Goal: Task Accomplishment & Management: Use online tool/utility

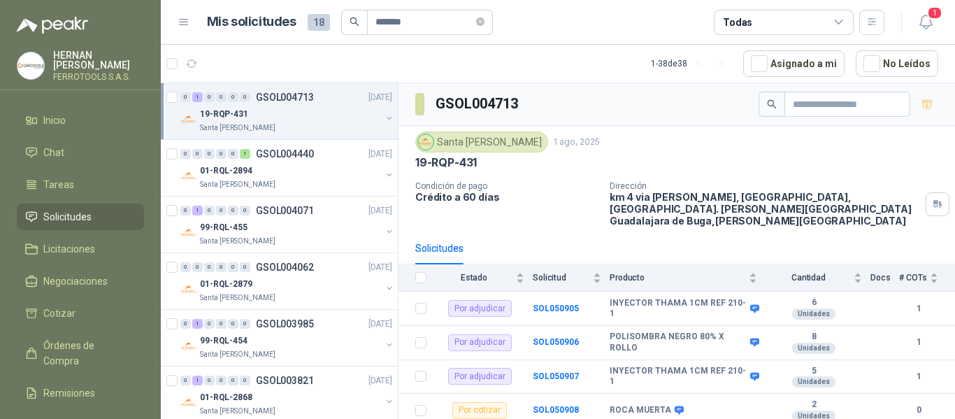
scroll to position [60, 0]
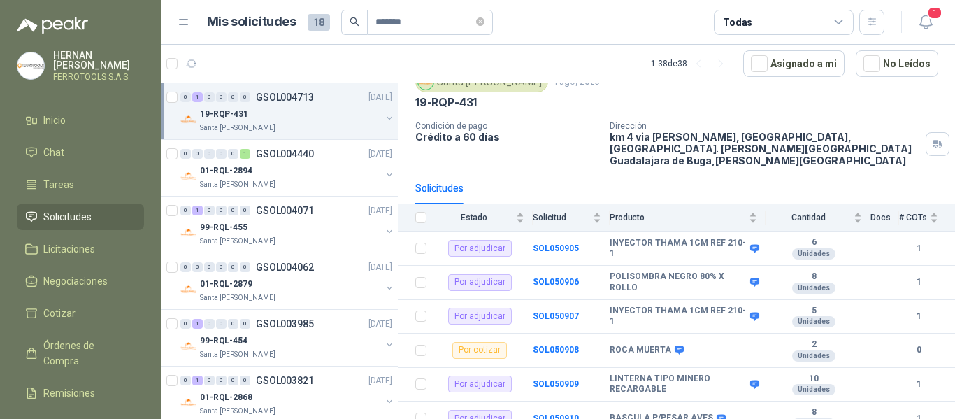
click at [71, 212] on span "Solicitudes" at bounding box center [67, 216] width 48 height 15
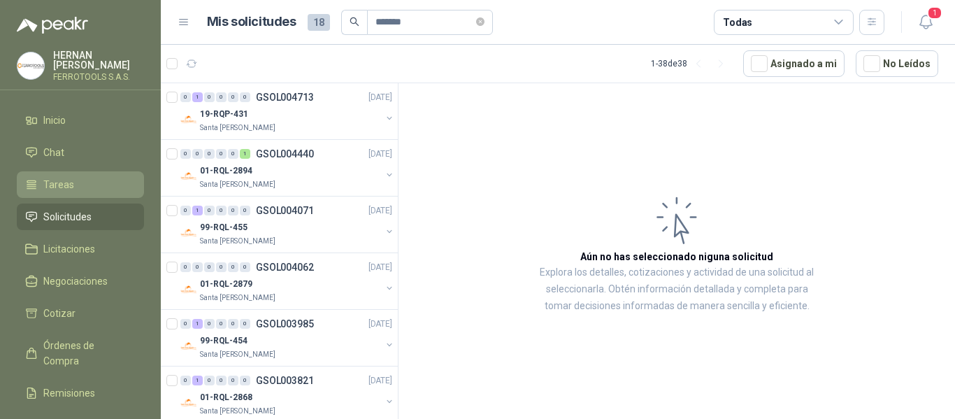
click at [62, 189] on span "Tareas" at bounding box center [58, 184] width 31 height 15
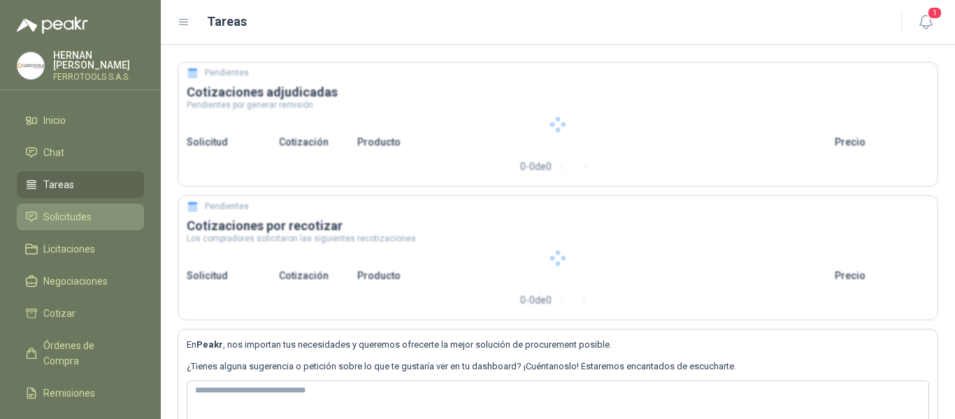
click at [61, 214] on span "Solicitudes" at bounding box center [67, 216] width 48 height 15
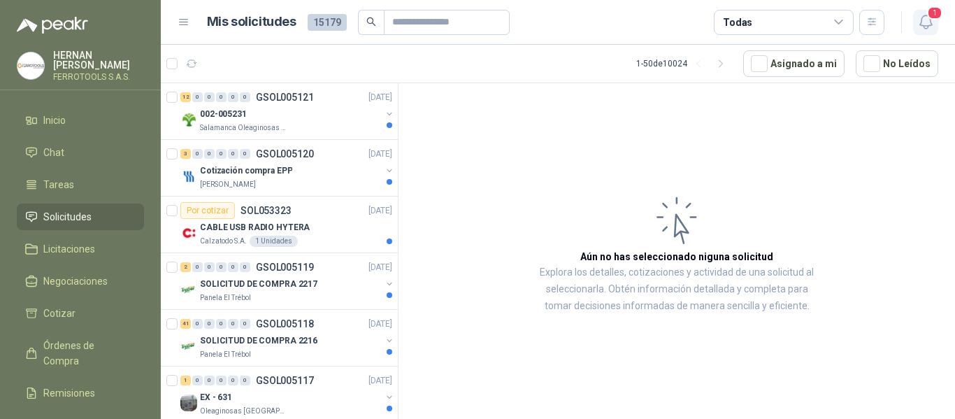
click at [930, 23] on icon "button" at bounding box center [925, 21] width 12 height 13
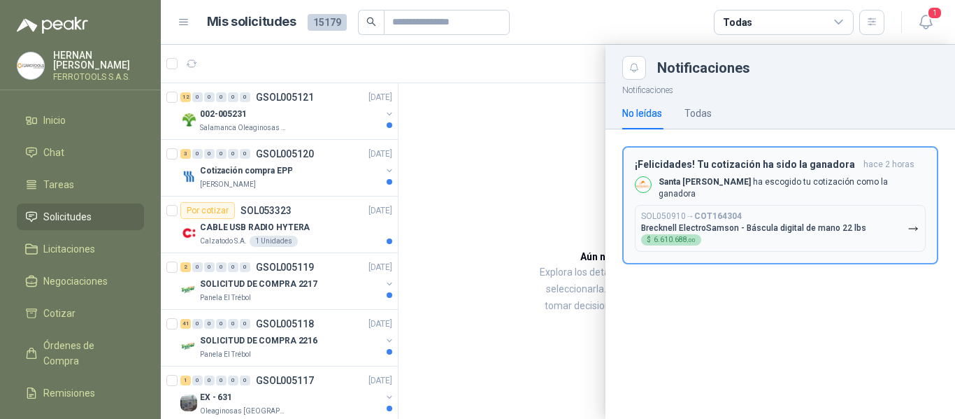
click at [841, 214] on div "SOL050910 → COT164304 Brecknell ElectroSamson - Báscula digital de mano 22 lbs …" at bounding box center [753, 228] width 225 height 34
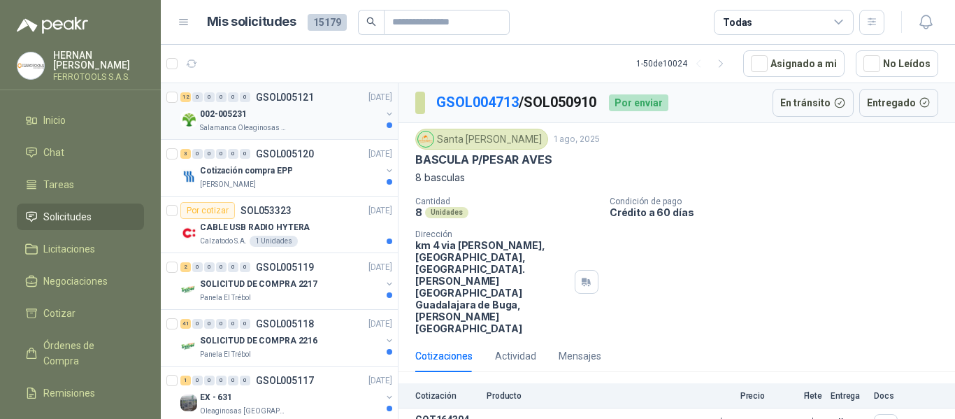
click at [307, 122] on div "Salamanca Oleaginosas SAS" at bounding box center [290, 127] width 181 height 11
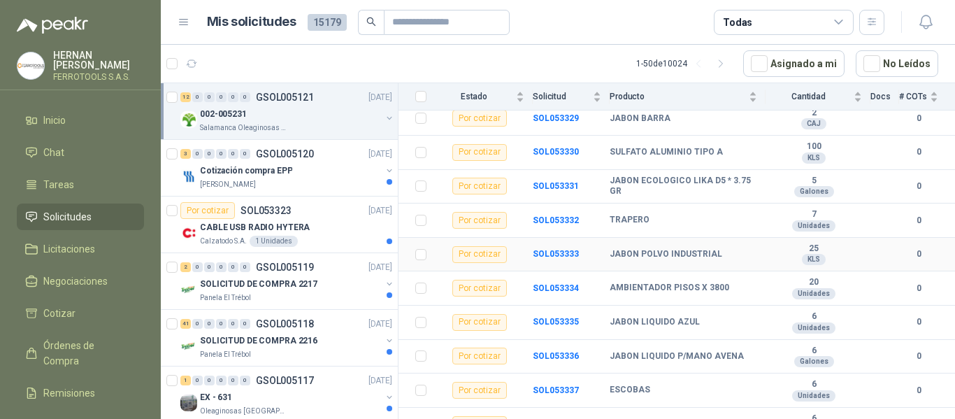
scroll to position [254, 0]
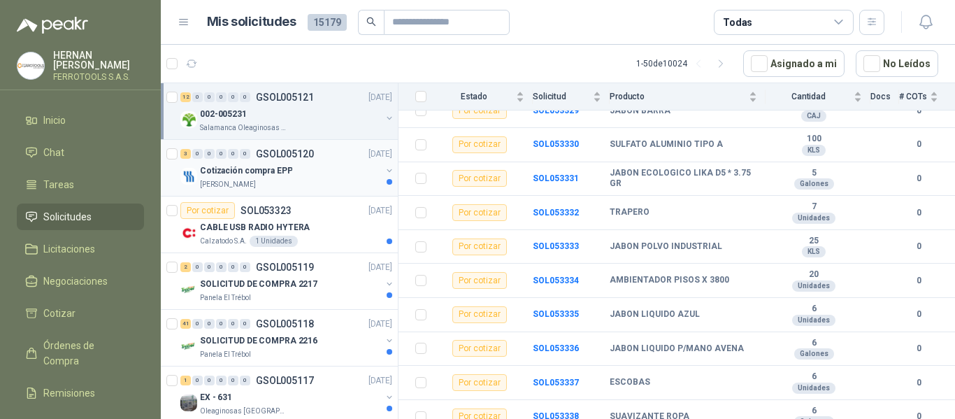
click at [294, 178] on div "Cotización compra EPP" at bounding box center [290, 170] width 181 height 17
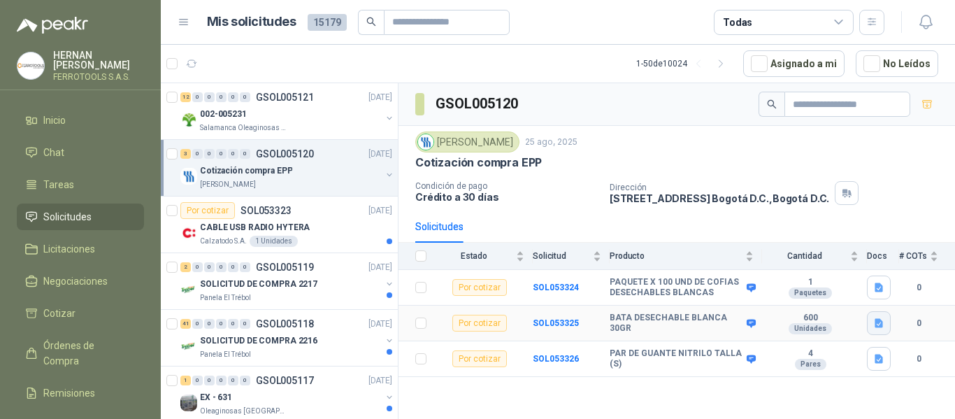
click at [882, 324] on icon "button" at bounding box center [878, 323] width 8 height 9
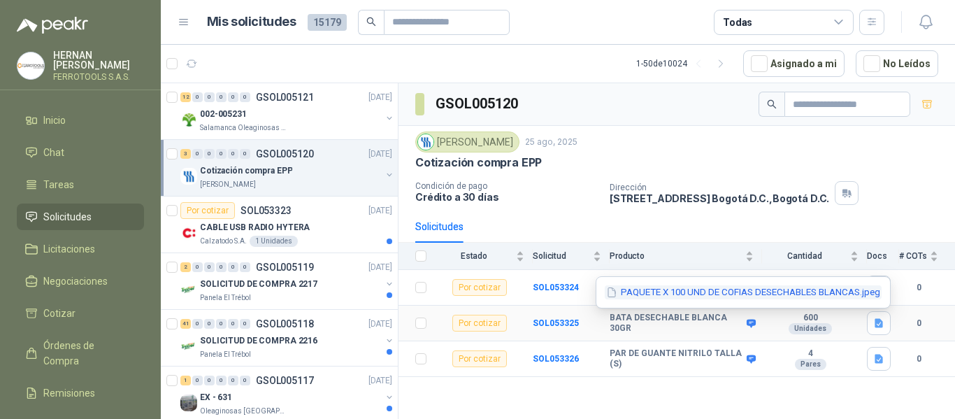
click at [802, 292] on button "PAQUETE X 100 UND DE COFIAS DESECHABLES BLANCAS.jpeg" at bounding box center [743, 292] width 277 height 15
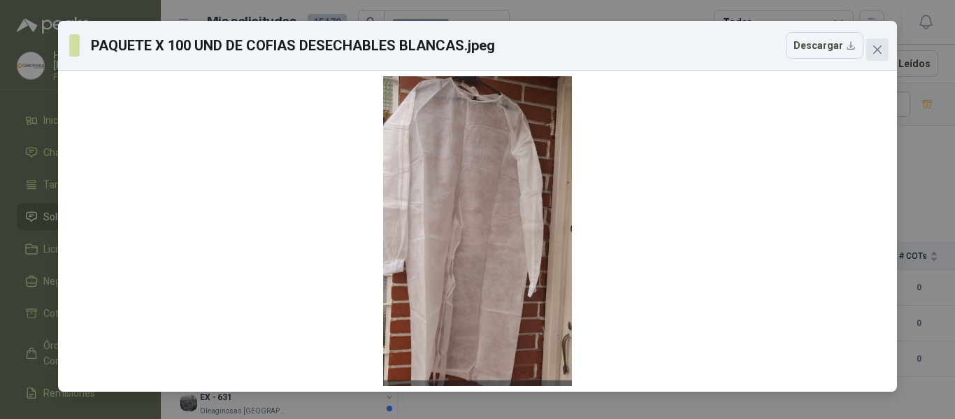
click at [879, 52] on icon "close" at bounding box center [877, 49] width 11 height 11
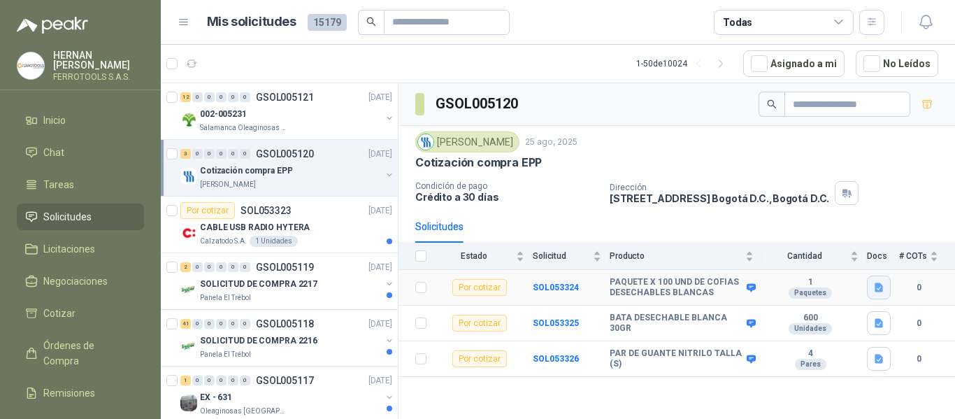
click at [879, 290] on icon "button" at bounding box center [879, 288] width 12 height 12
click at [857, 259] on button "COFIAS.jpg" at bounding box center [849, 257] width 64 height 15
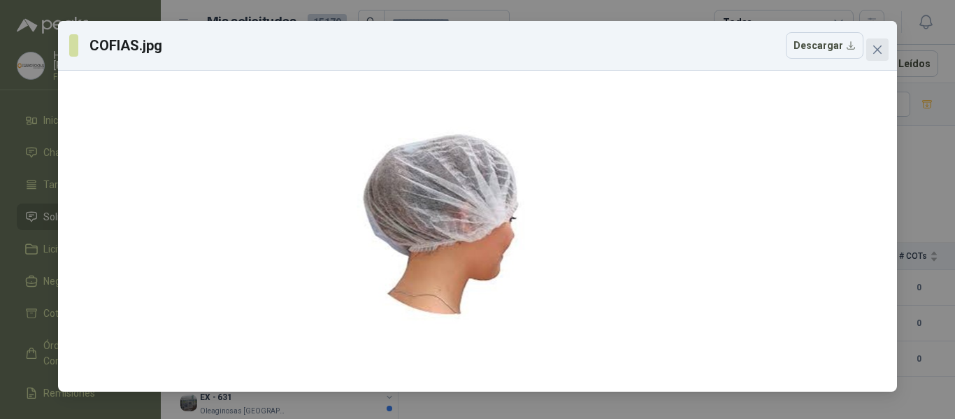
click at [882, 50] on icon "close" at bounding box center [877, 49] width 11 height 11
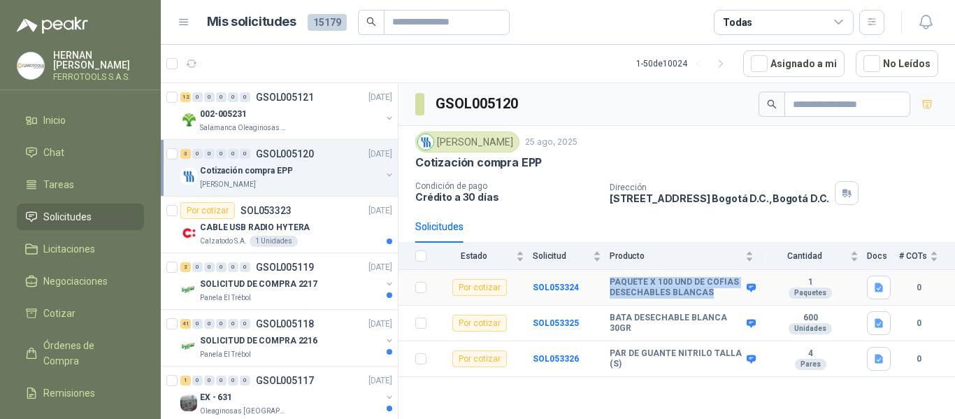
drag, startPoint x: 610, startPoint y: 282, endPoint x: 708, endPoint y: 293, distance: 98.4
click at [708, 293] on b "PAQUETE X 100 UND DE COFIAS DESECHABLES BLANCAS" at bounding box center [675, 288] width 133 height 22
copy b "PAQUETE X 100 UND DE COFIAS DESECHABLES BLANCAS"
click at [613, 325] on b "BATA DESECHABLE BLANCA 30GR" at bounding box center [675, 323] width 133 height 22
drag, startPoint x: 612, startPoint y: 324, endPoint x: 659, endPoint y: 323, distance: 46.8
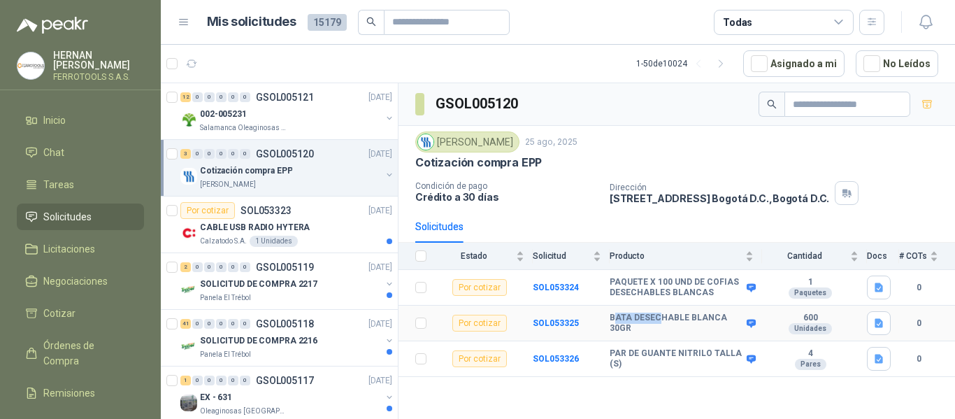
click at [659, 323] on b "BATA DESECHABLE BLANCA 30GR" at bounding box center [675, 323] width 133 height 22
drag, startPoint x: 609, startPoint y: 320, endPoint x: 744, endPoint y: 307, distance: 135.5
click at [744, 307] on tr "Por cotizar SOL053325 BATA DESECHABLE BLANCA 30GR 600 Unidades 0" at bounding box center [676, 323] width 556 height 36
copy tr "BATA DESECHABLE BLANCA 30GR"
click at [309, 230] on div "CABLE USB RADIO HYTERA" at bounding box center [296, 227] width 192 height 17
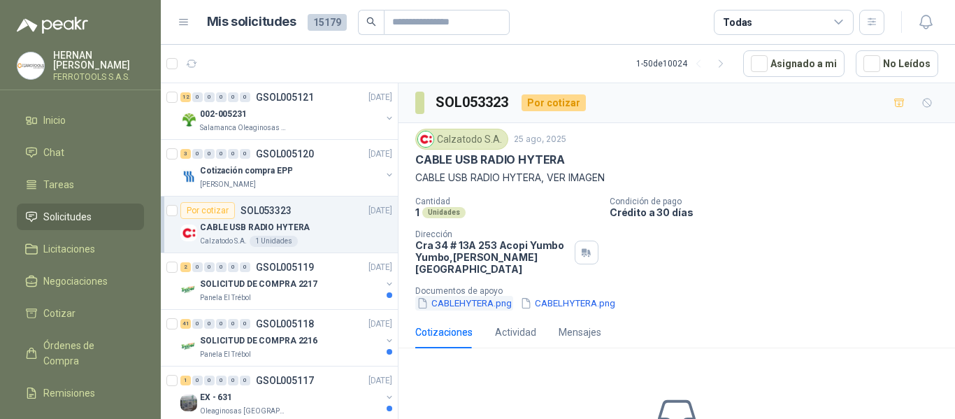
click at [477, 296] on button "CABLEHYTERA.png" at bounding box center [464, 303] width 98 height 15
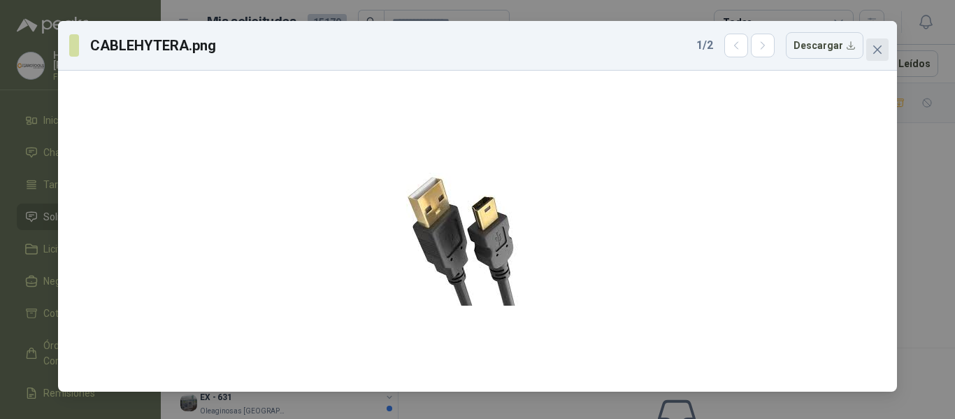
click at [883, 50] on span "Close" at bounding box center [877, 49] width 22 height 11
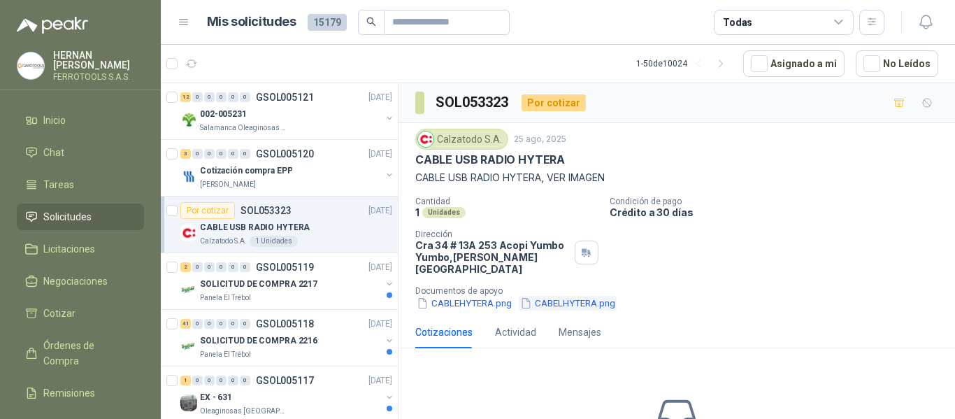
click at [591, 296] on button "CABELHYTERA.png" at bounding box center [568, 303] width 98 height 15
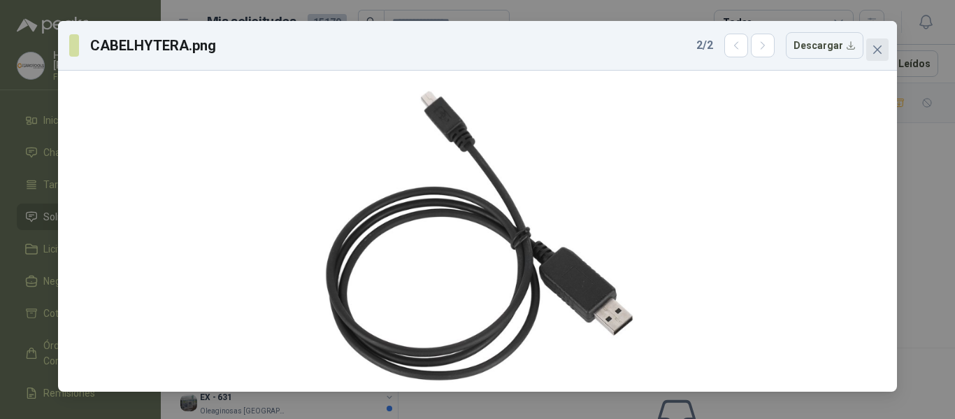
click at [881, 50] on icon "close" at bounding box center [877, 49] width 11 height 11
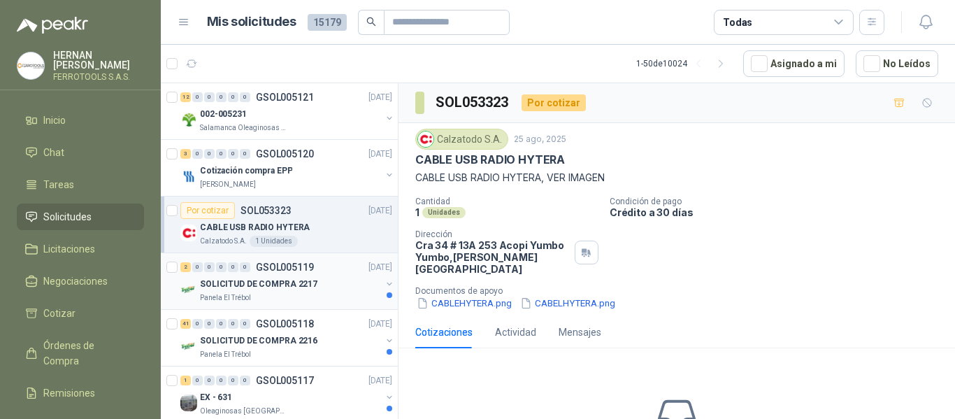
click at [289, 273] on div "2 0 0 0 0 0 GSOL005119 [DATE]" at bounding box center [287, 267] width 215 height 17
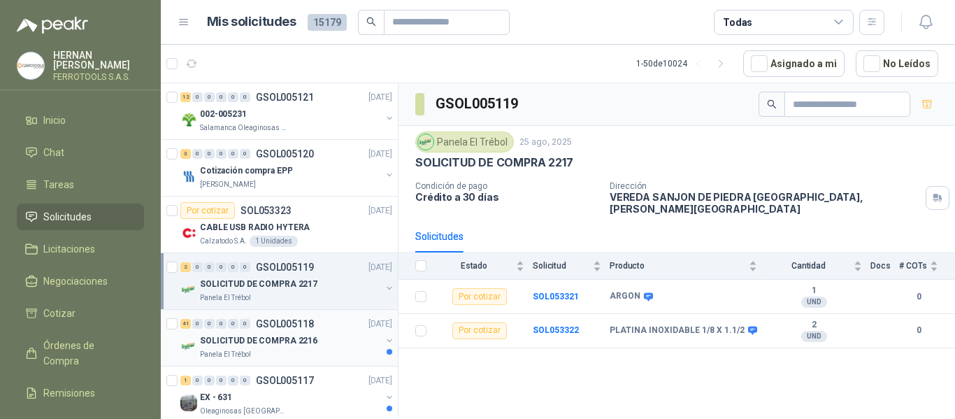
click at [289, 345] on p "SOLICITUD DE COMPRA 2216" at bounding box center [258, 340] width 117 height 13
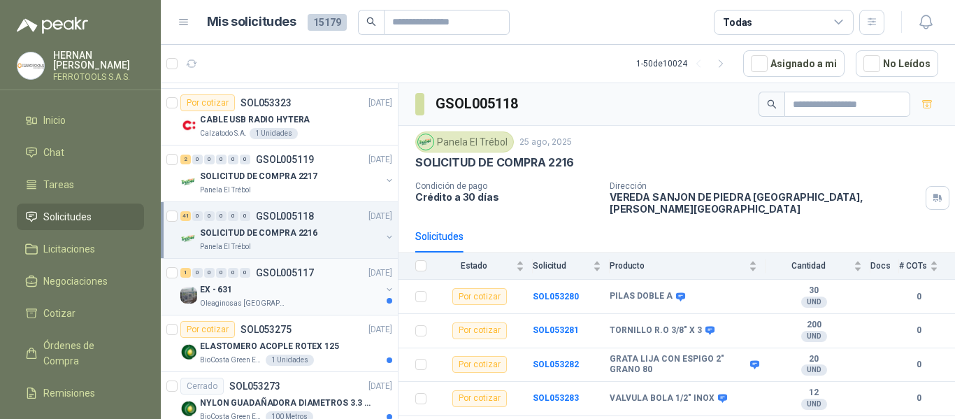
scroll to position [108, 0]
click at [335, 295] on div "EX - 631" at bounding box center [290, 288] width 181 height 17
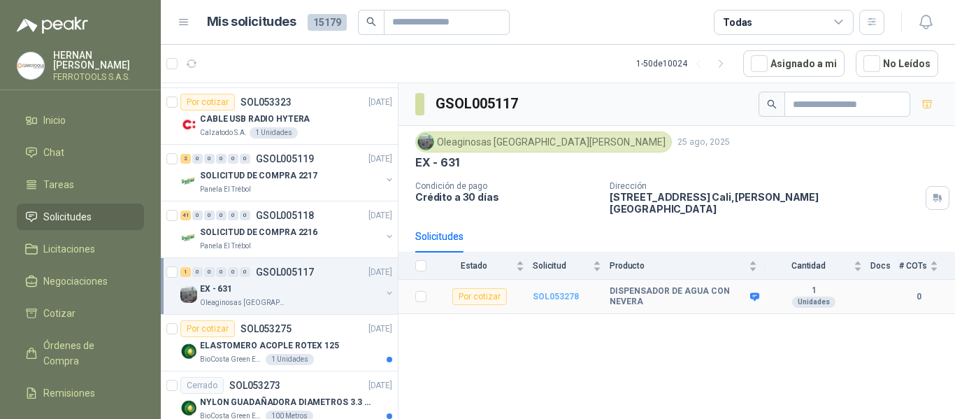
click at [555, 291] on b "SOL053278" at bounding box center [556, 296] width 46 height 10
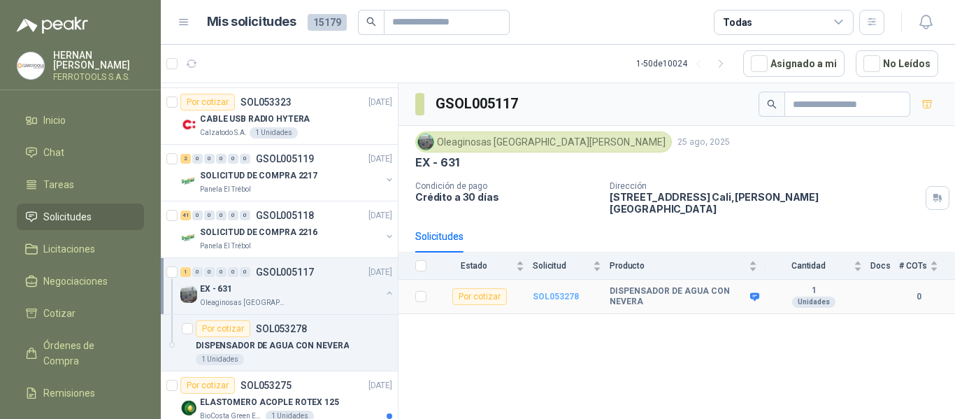
click at [552, 291] on b "SOL053278" at bounding box center [556, 296] width 46 height 10
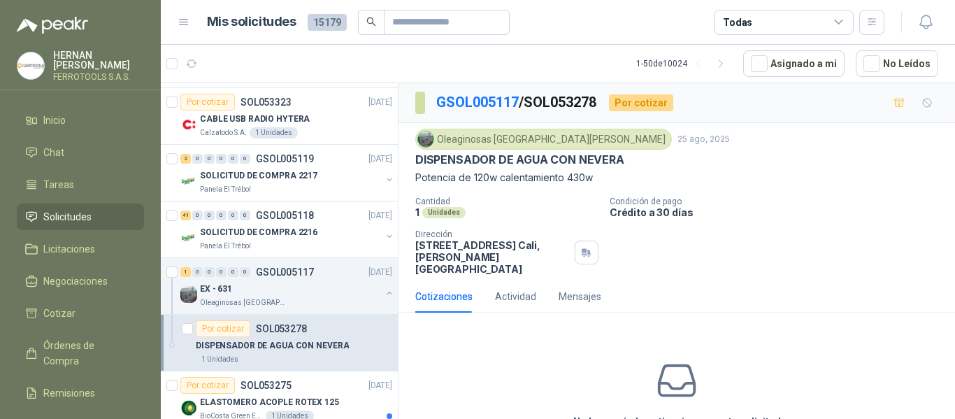
scroll to position [67, 0]
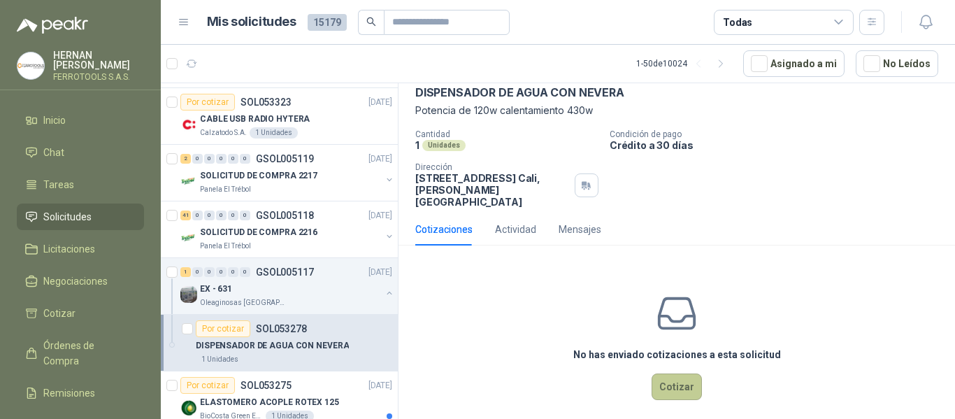
click at [674, 374] on button "Cotizar" at bounding box center [676, 386] width 50 height 27
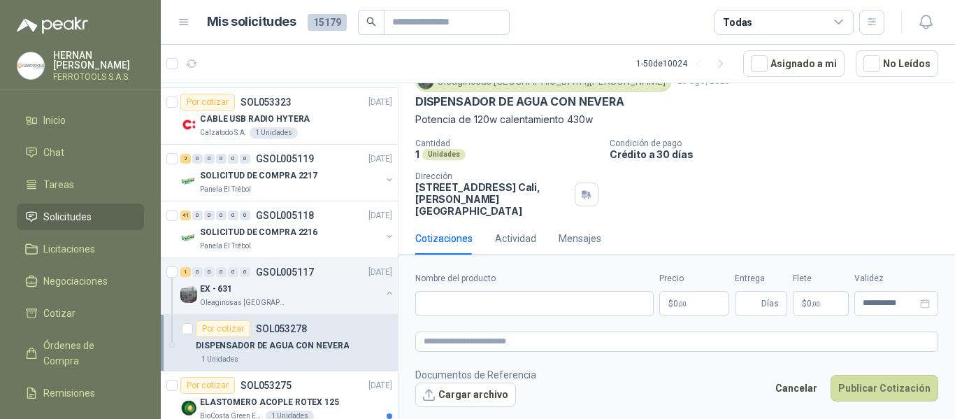
scroll to position [57, 0]
paste input "**********"
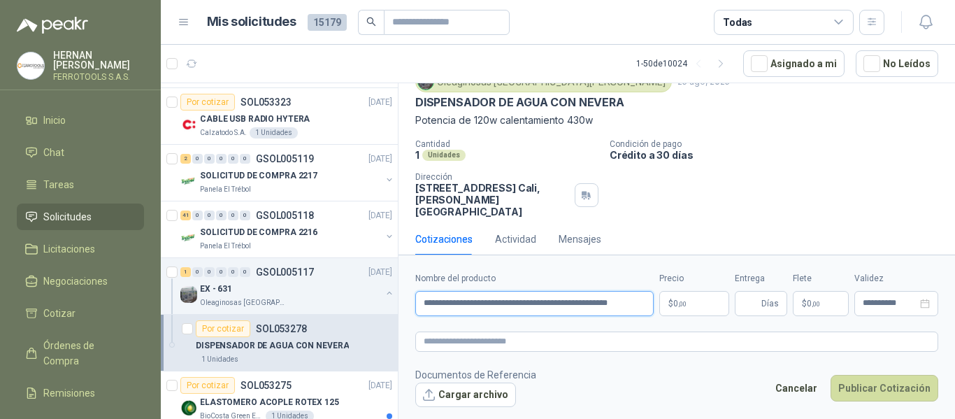
click at [593, 305] on input "**********" at bounding box center [534, 303] width 238 height 25
type input "**********"
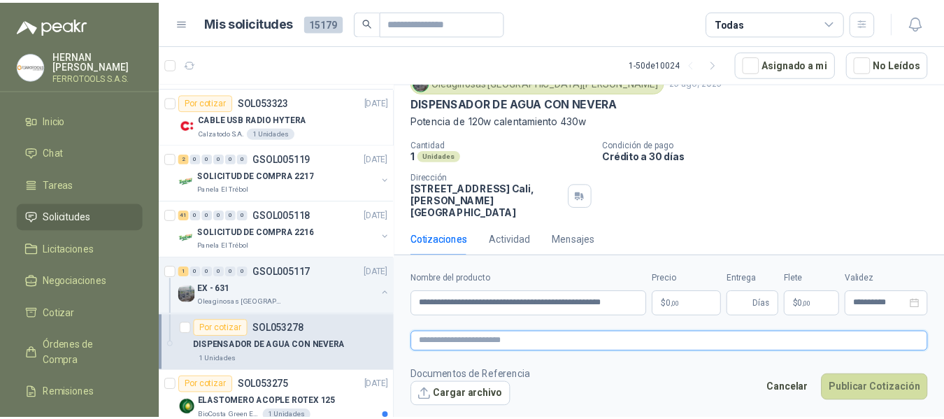
scroll to position [0, 0]
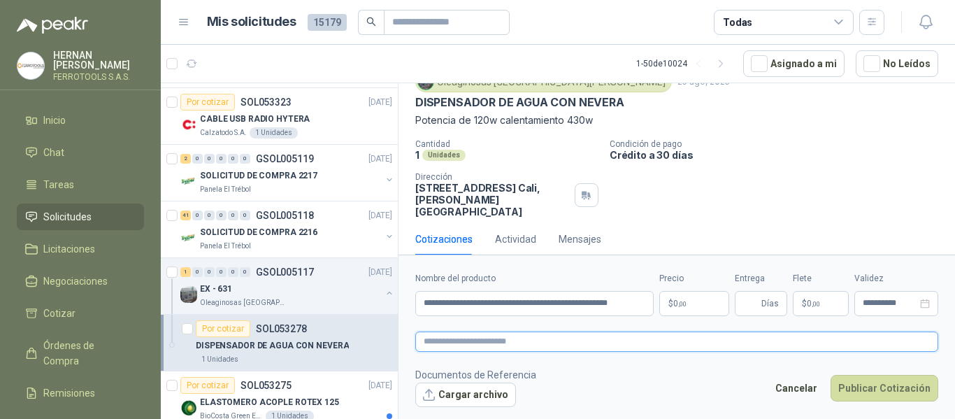
paste textarea "**********"
click at [586, 341] on textarea "**********" at bounding box center [676, 341] width 523 height 20
type textarea "**********"
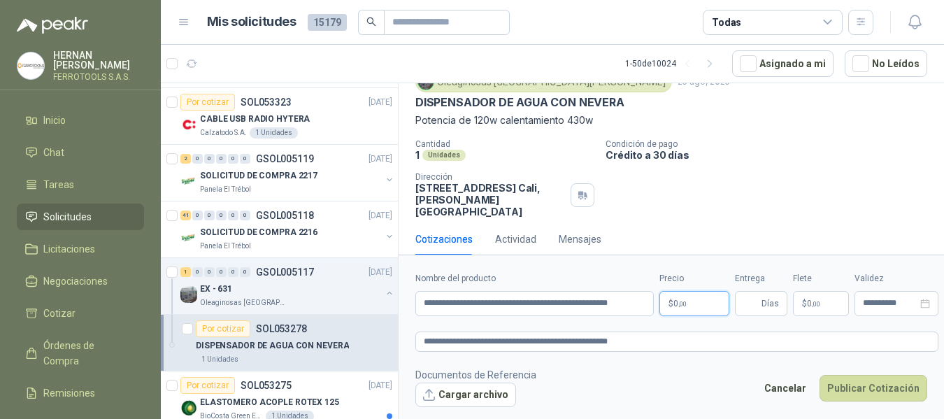
click at [698, 301] on body "[PERSON_NAME] FERROTOOLS S.A.S. Inicio Chat Tareas Solicitudes Licitaciones Neg…" at bounding box center [472, 209] width 944 height 419
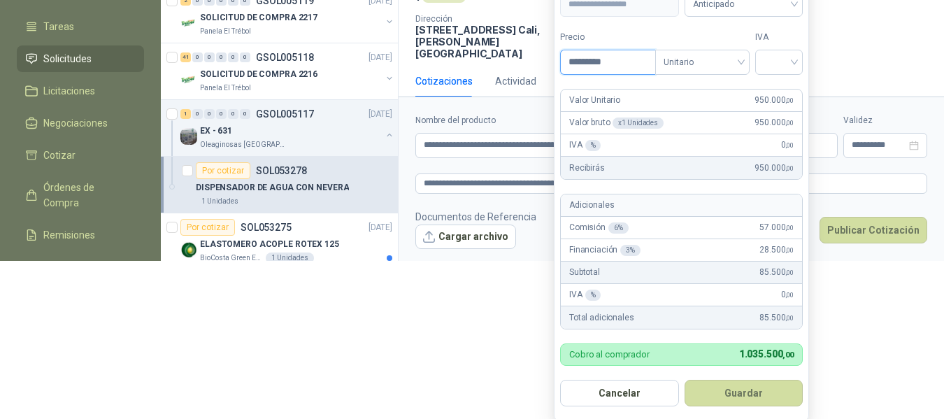
scroll to position [159, 0]
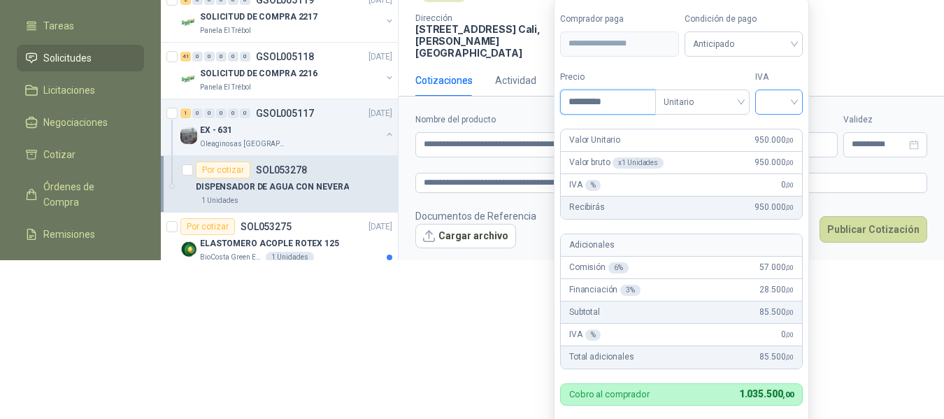
type input "*********"
click at [777, 107] on input "search" at bounding box center [778, 100] width 31 height 21
click at [777, 129] on div "19%" at bounding box center [782, 130] width 26 height 15
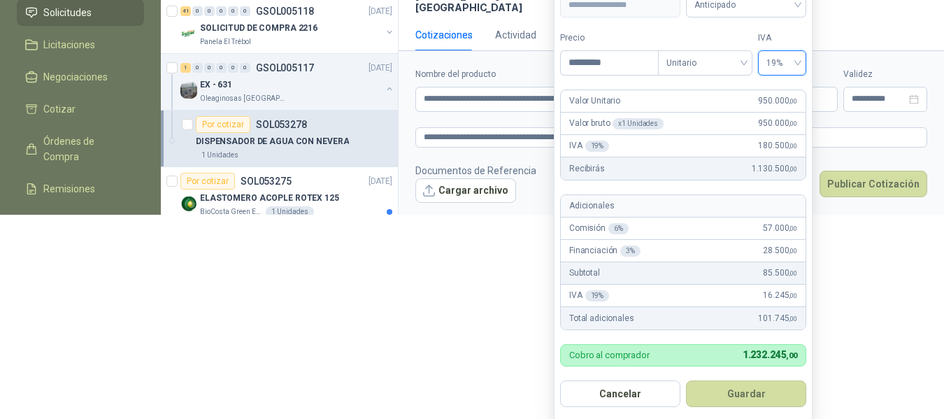
scroll to position [205, 0]
click at [734, 394] on button "Guardar" at bounding box center [746, 393] width 120 height 27
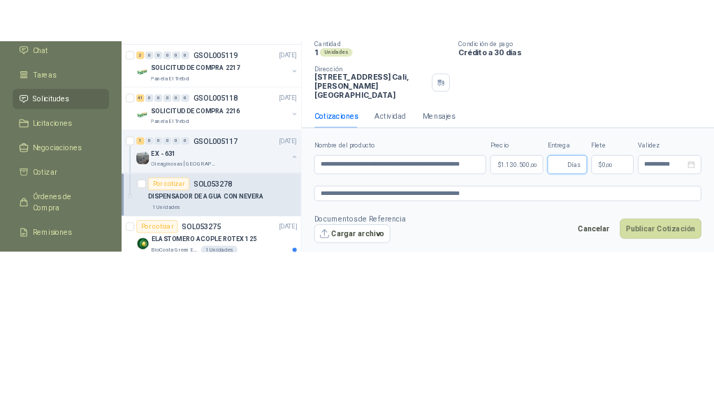
scroll to position [0, 0]
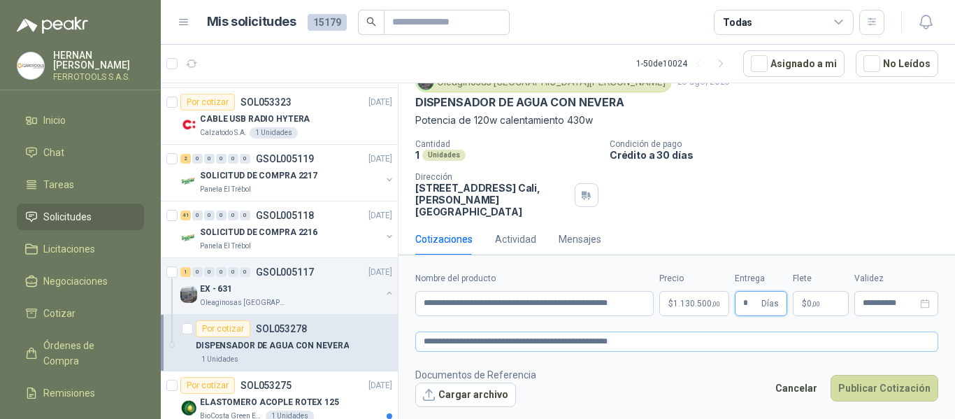
type input "*"
click at [685, 335] on textarea "**********" at bounding box center [676, 341] width 523 height 20
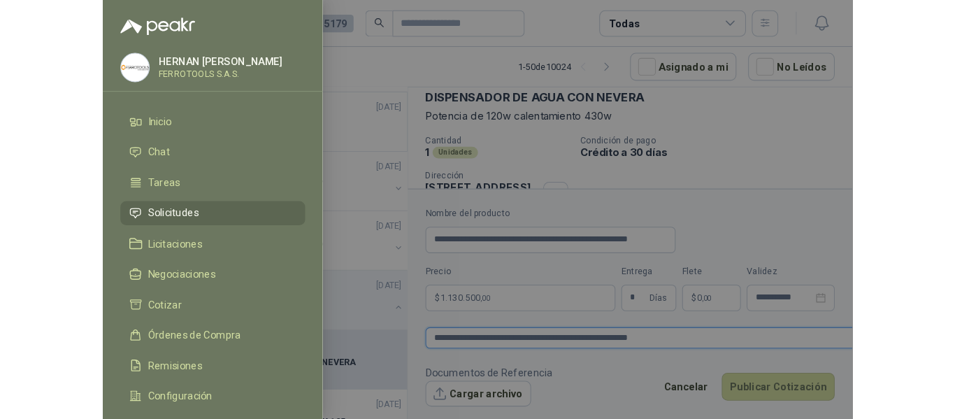
scroll to position [57, 0]
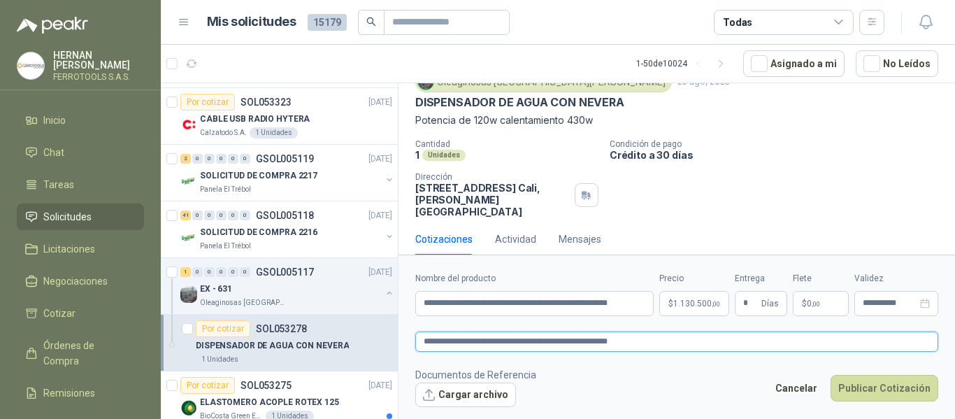
paste textarea "**********"
type textarea "**********"
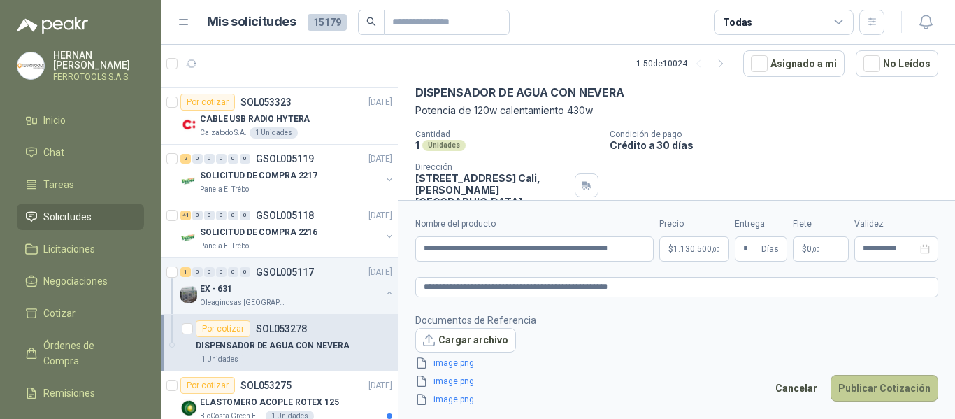
click at [899, 391] on button "Publicar Cotización" at bounding box center [884, 388] width 108 height 27
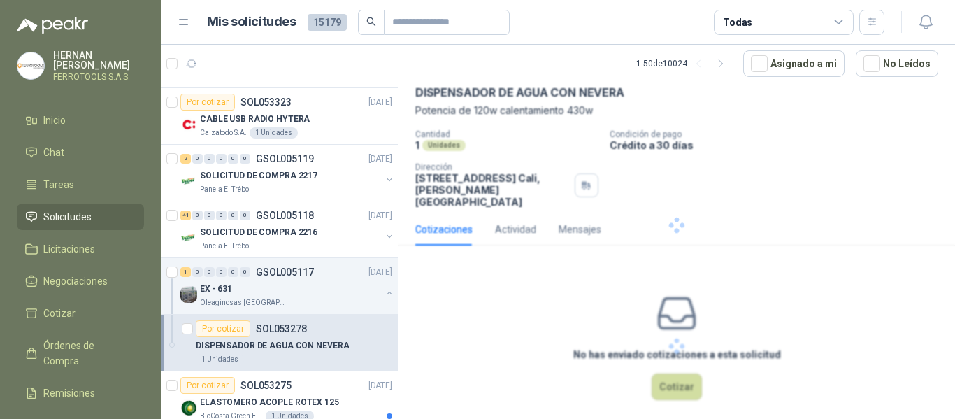
scroll to position [0, 0]
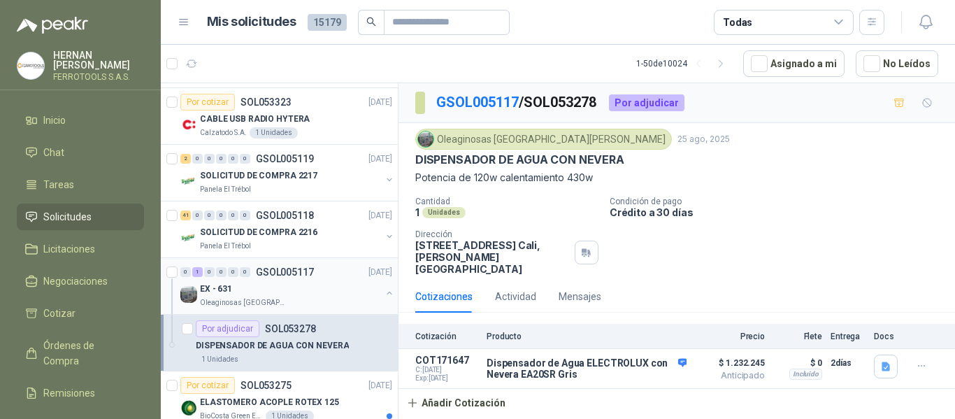
click at [384, 291] on button "button" at bounding box center [389, 292] width 11 height 11
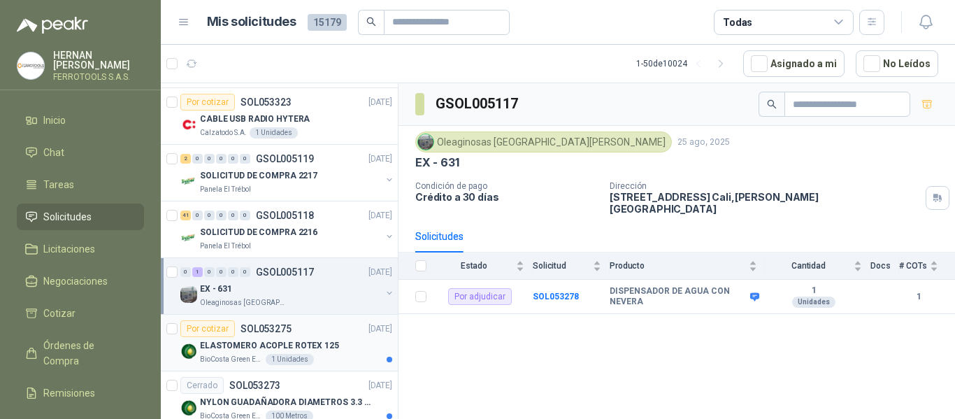
click at [333, 330] on div "Por cotizar SOL053275 [DATE]" at bounding box center [286, 328] width 212 height 17
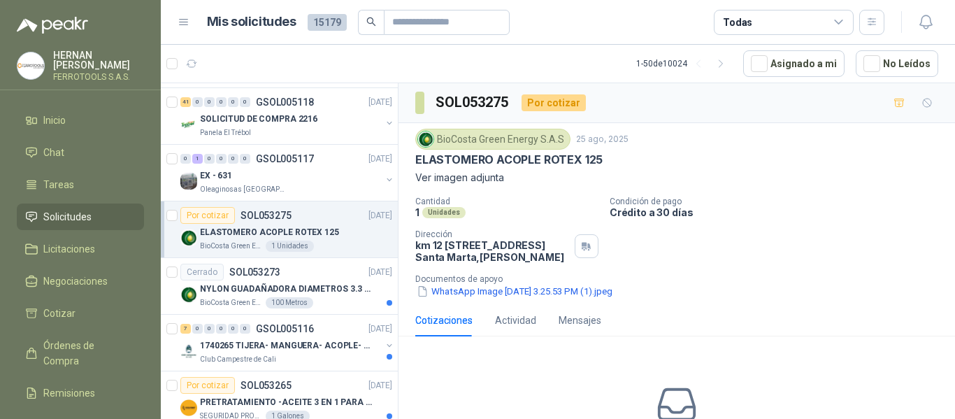
scroll to position [222, 0]
click at [533, 298] on button "WhatsApp Image [DATE] 3.25.53 PM (1).jpeg" at bounding box center [514, 291] width 198 height 15
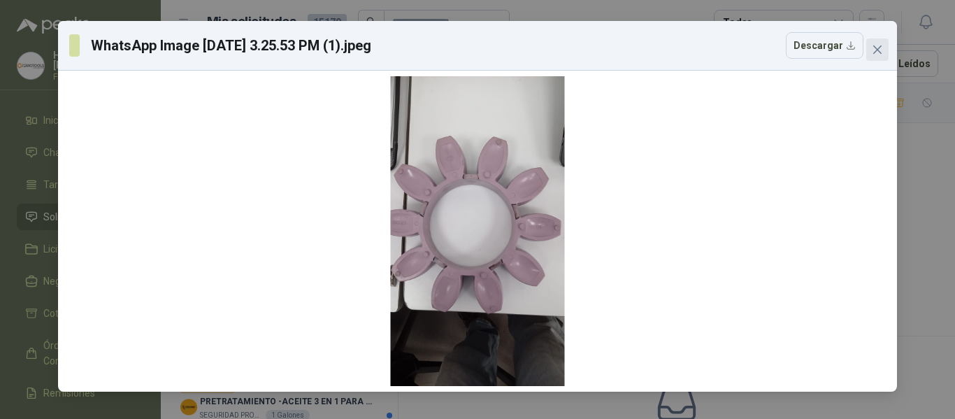
click at [869, 49] on span "Close" at bounding box center [877, 49] width 22 height 11
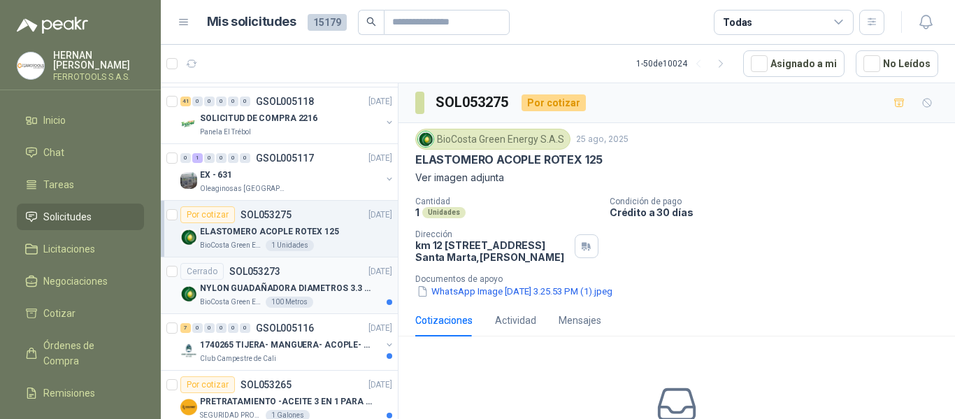
click at [339, 284] on p "NYLON GUADAÑADORA DIAMETROS 3.3 mm" at bounding box center [287, 288] width 174 height 13
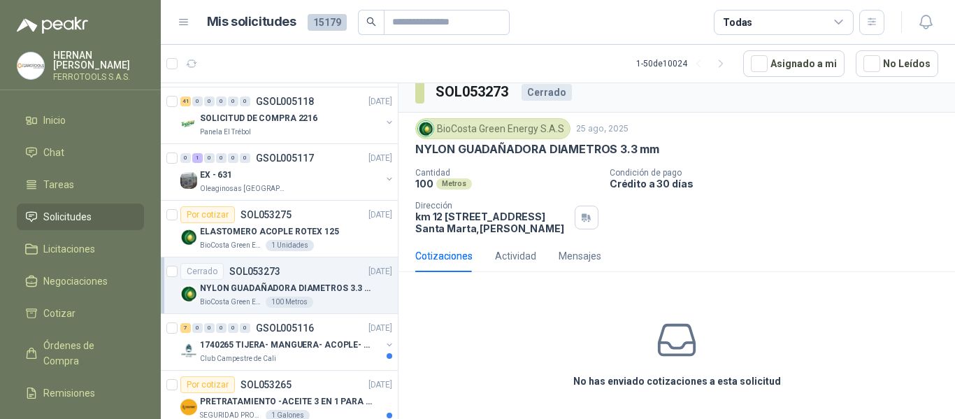
scroll to position [22, 0]
click at [289, 356] on div "Club Campestre de Cali" at bounding box center [290, 358] width 181 height 11
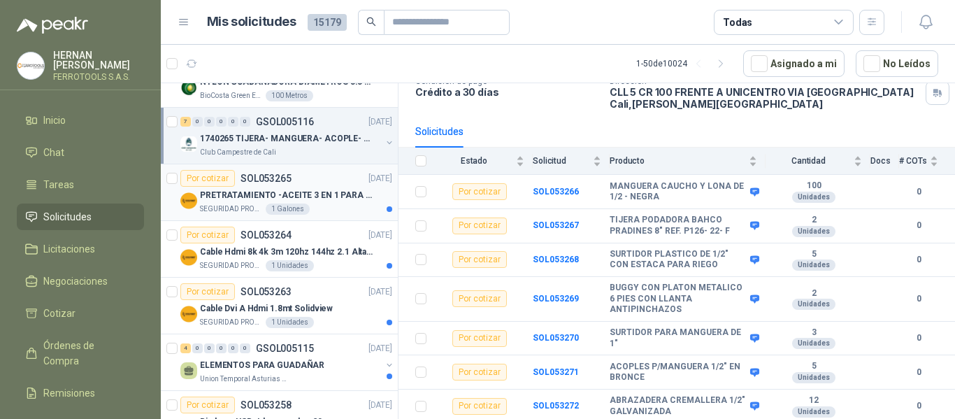
scroll to position [429, 0]
click at [326, 194] on p "PRETRATAMIENTO -ACEITE 3 EN 1 PARA ARMAMENTO" at bounding box center [287, 194] width 174 height 13
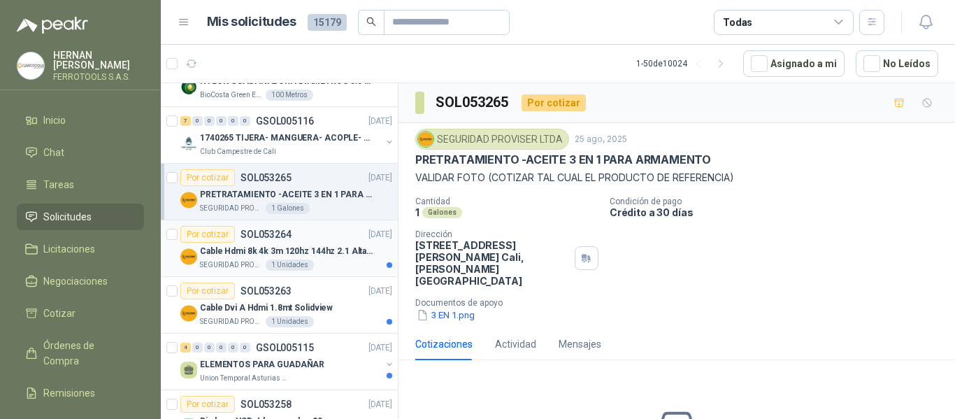
click at [317, 231] on div "Por cotizar SOL053264 [DATE]" at bounding box center [286, 234] width 212 height 17
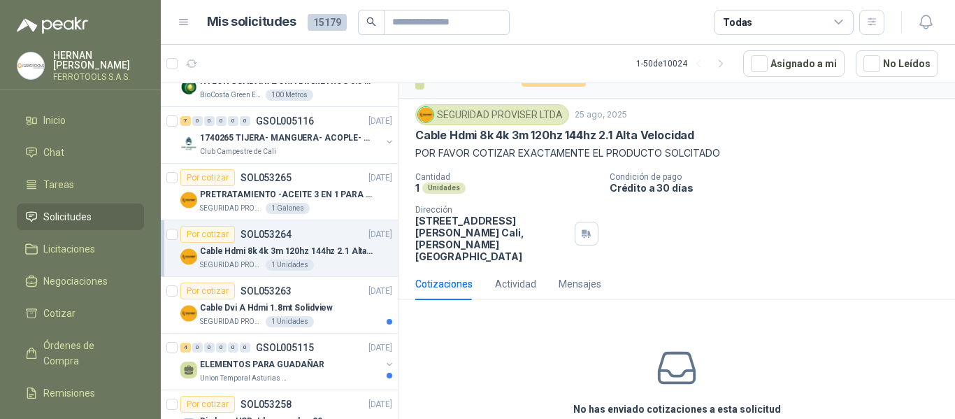
scroll to position [22, 0]
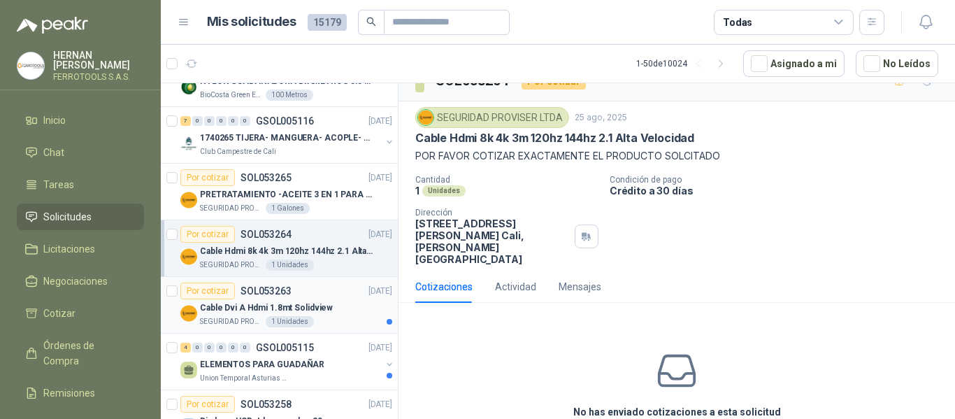
click at [322, 301] on p "Cable Dvi A Hdmi 1.8mt Solidview" at bounding box center [266, 307] width 133 height 13
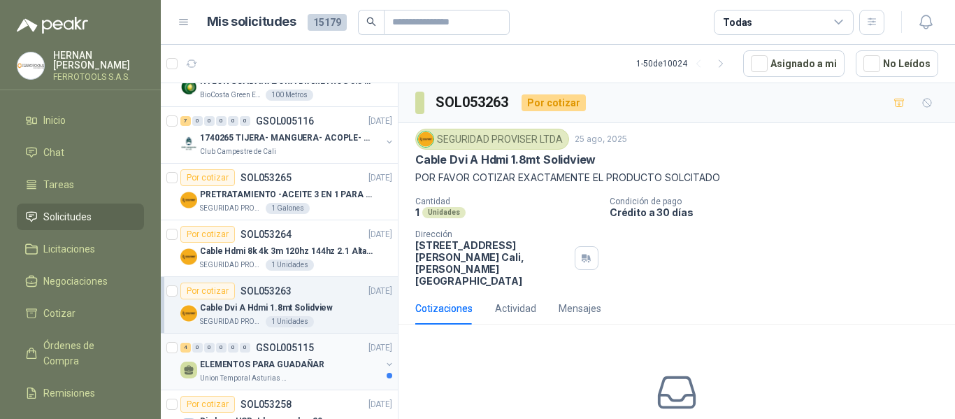
click at [289, 370] on p "ELEMENTOS PARA GUADAÑAR" at bounding box center [262, 364] width 124 height 13
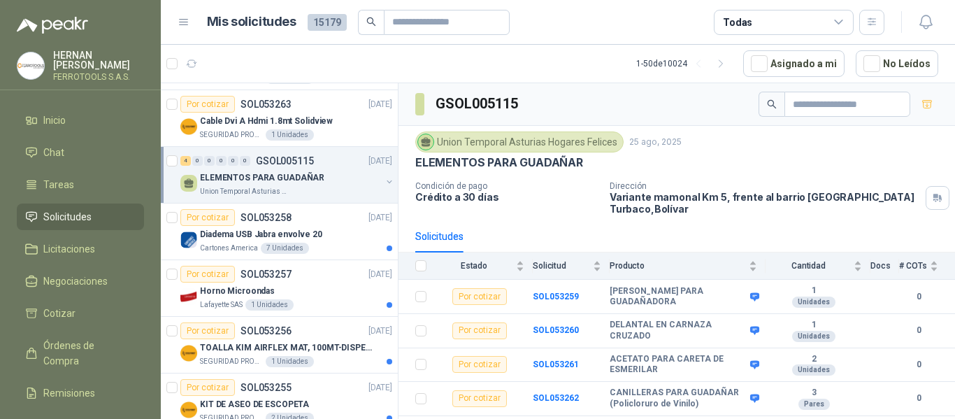
scroll to position [617, 0]
click at [316, 228] on div "Diadema USB Jabra envolve 20" at bounding box center [296, 232] width 192 height 17
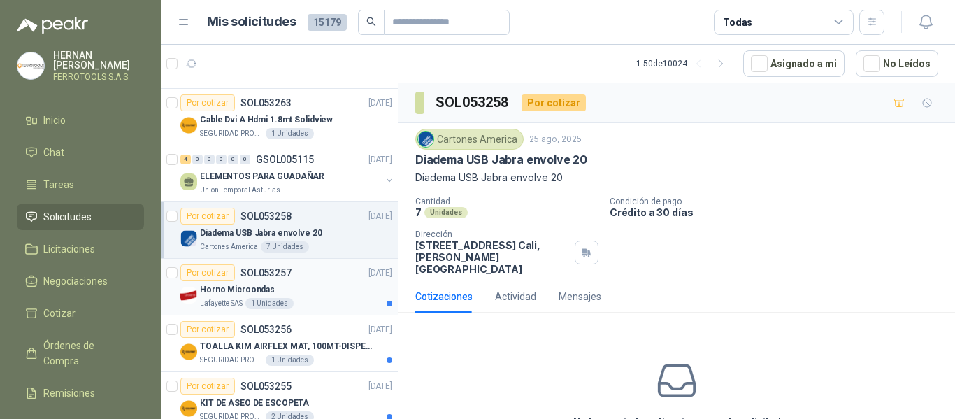
click at [301, 299] on div "Lafayette SAS 1 Unidades" at bounding box center [296, 303] width 192 height 11
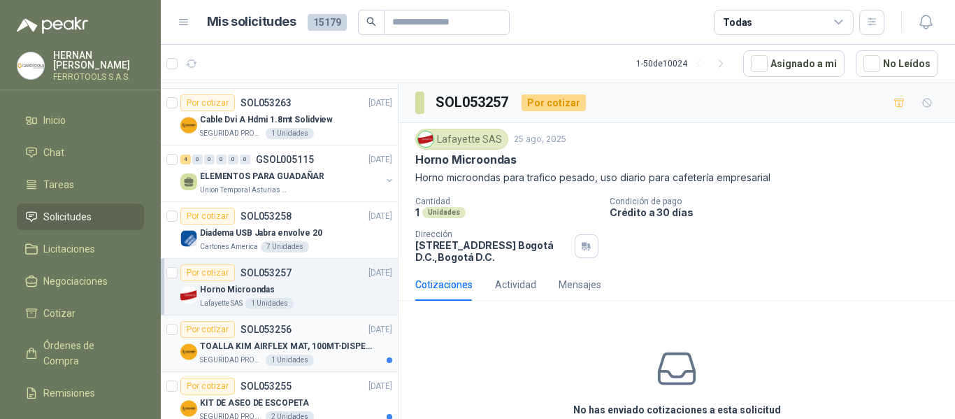
click at [309, 346] on p "TOALLA KIM AIRFLEX MAT, 100MT-DISPENSADOR- caja x6" at bounding box center [287, 346] width 174 height 13
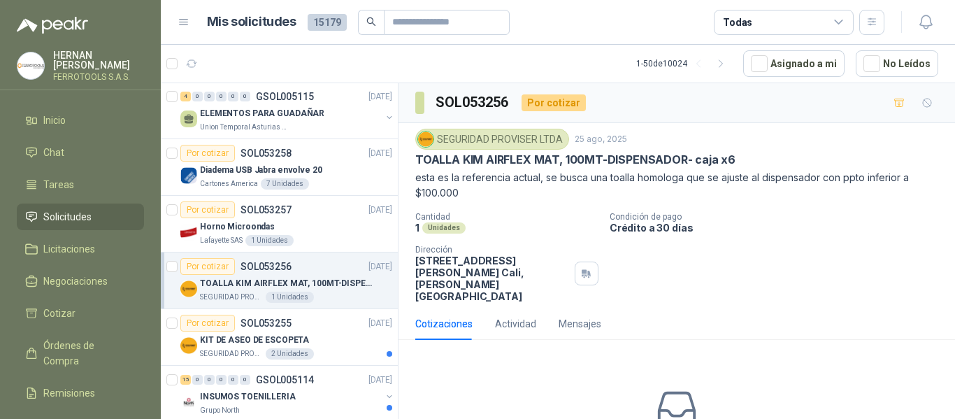
scroll to position [683, 0]
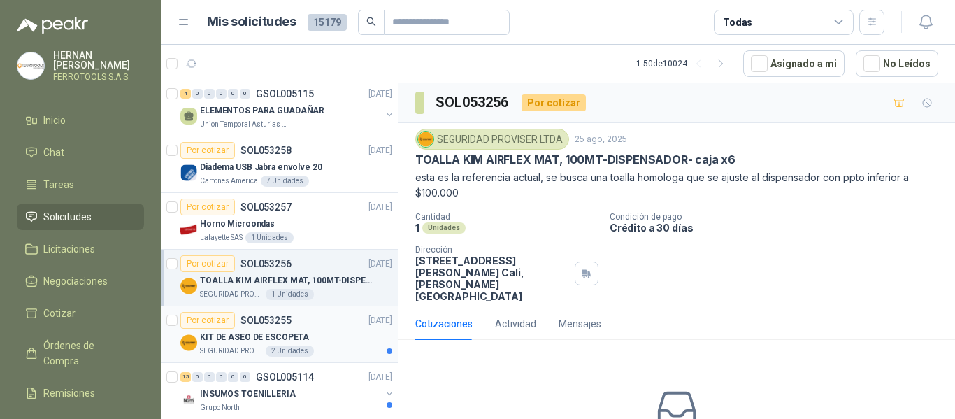
click at [317, 335] on div "KIT DE ASEO DE ESCOPETA" at bounding box center [296, 336] width 192 height 17
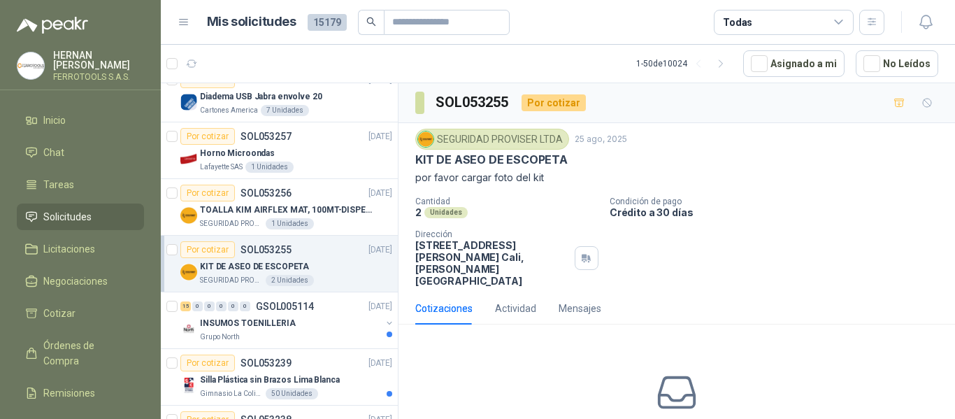
scroll to position [756, 0]
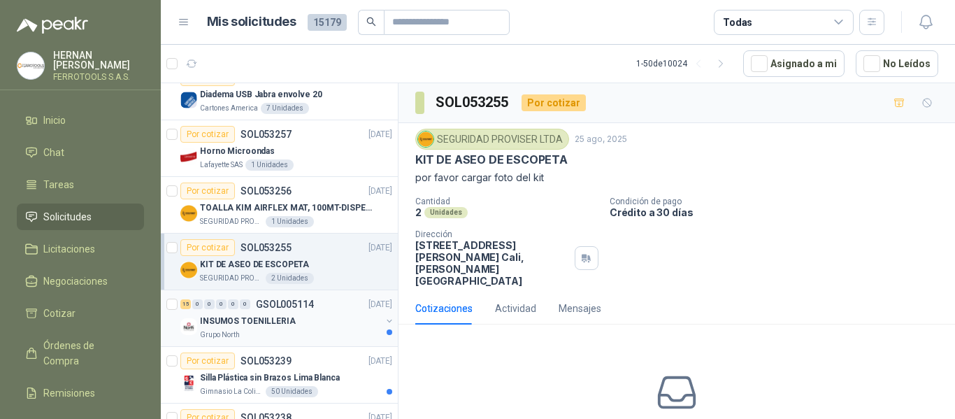
click at [322, 326] on div "INSUMOS TOENILLERIA" at bounding box center [290, 320] width 181 height 17
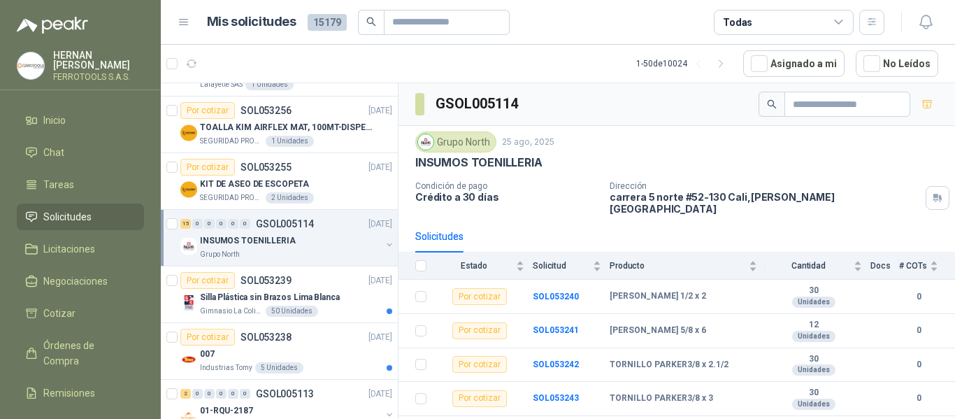
scroll to position [837, 0]
click at [333, 297] on p "Silla Plástica sin Brazos Lima Blanca" at bounding box center [270, 296] width 140 height 13
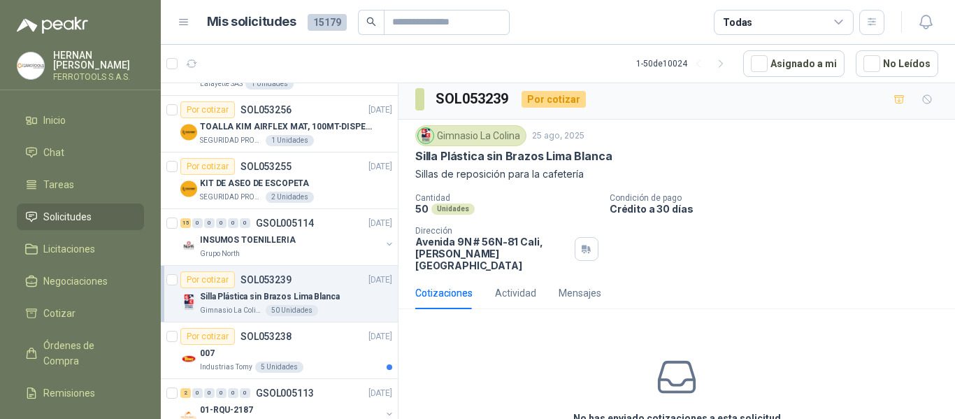
scroll to position [67, 0]
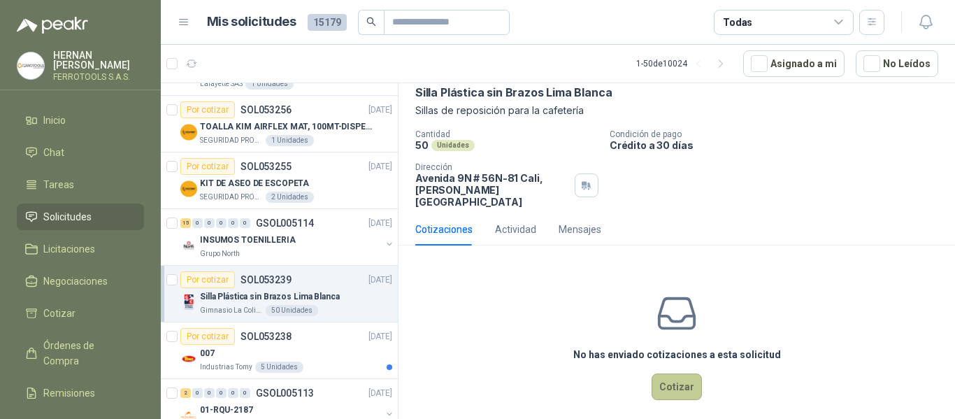
click at [659, 376] on button "Cotizar" at bounding box center [676, 386] width 50 height 27
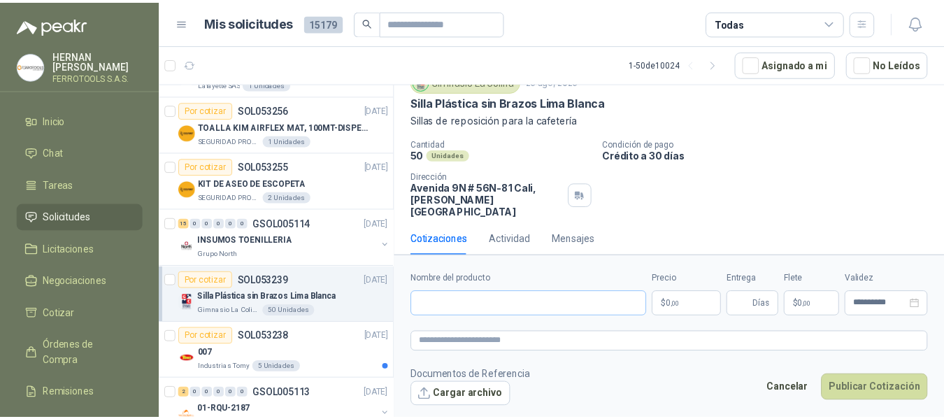
scroll to position [57, 0]
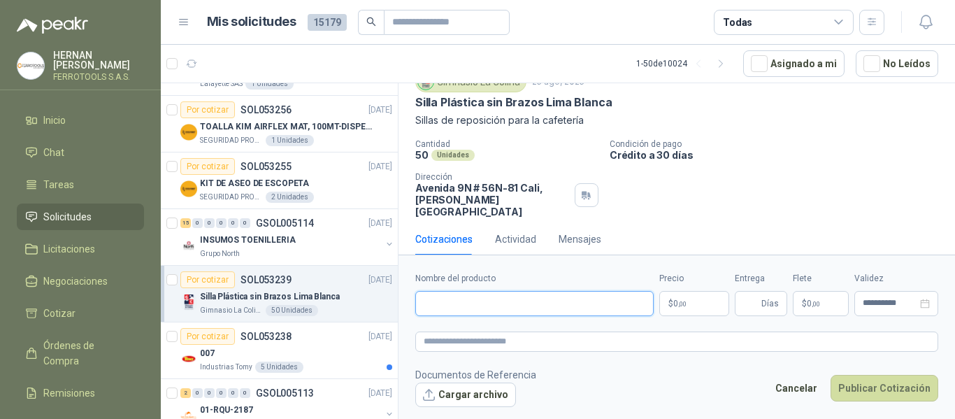
paste input "**********"
click at [500, 303] on input "Nombre del producto" at bounding box center [534, 303] width 238 height 25
type input "**********"
paste textarea "**********"
click at [505, 338] on textarea at bounding box center [676, 341] width 523 height 20
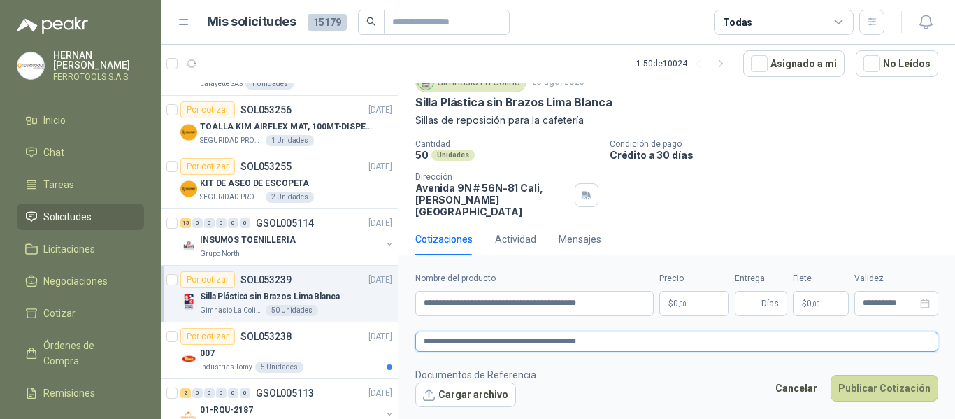
type textarea "**********"
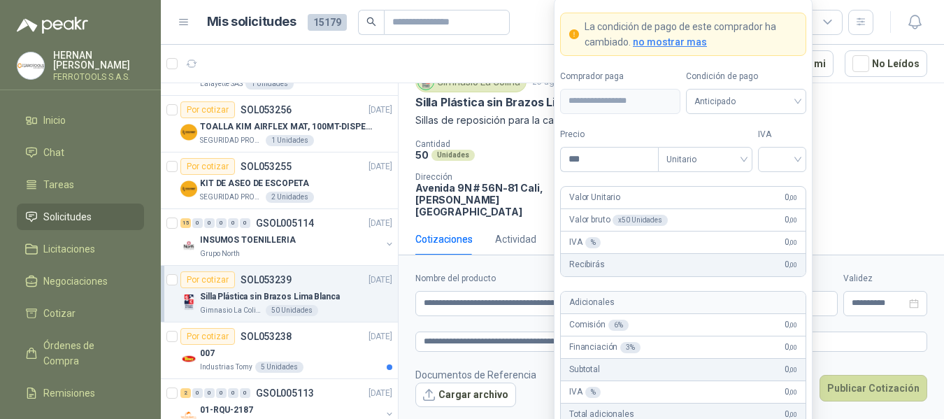
click at [690, 306] on body "[PERSON_NAME] FERROTOOLS S.A.S. Inicio Chat Tareas Solicitudes Licitaciones Neg…" at bounding box center [472, 209] width 944 height 419
type input "********"
drag, startPoint x: 791, startPoint y: 161, endPoint x: 776, endPoint y: 187, distance: 29.7
click at [776, 187] on body "[PERSON_NAME] FERROTOOLS S.A.S. Inicio Chat Tareas Solicitudes Licitaciones Neg…" at bounding box center [472, 209] width 944 height 419
click at [776, 187] on div "19%" at bounding box center [782, 187] width 26 height 15
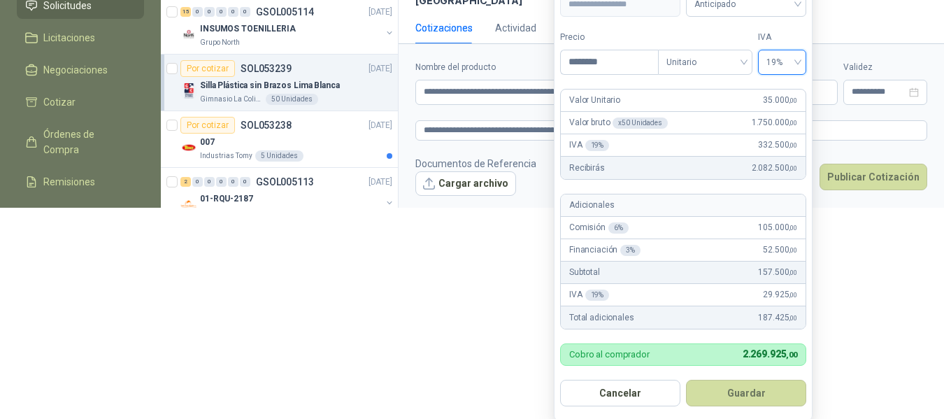
scroll to position [215, 0]
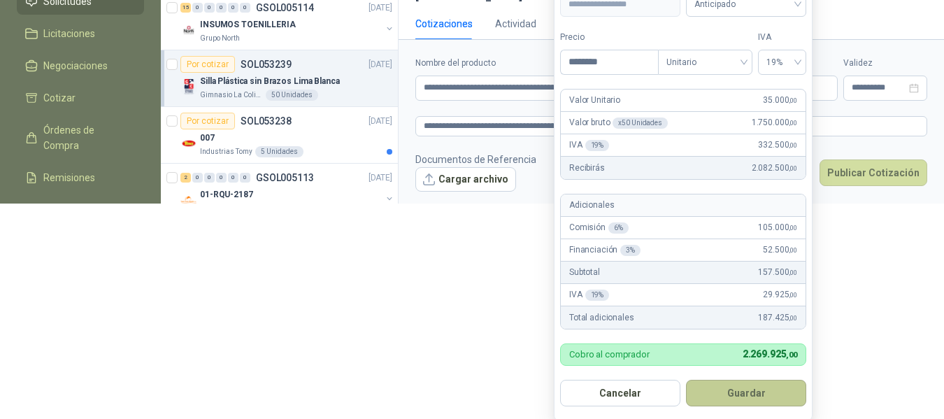
click at [732, 393] on button "Guardar" at bounding box center [746, 393] width 120 height 27
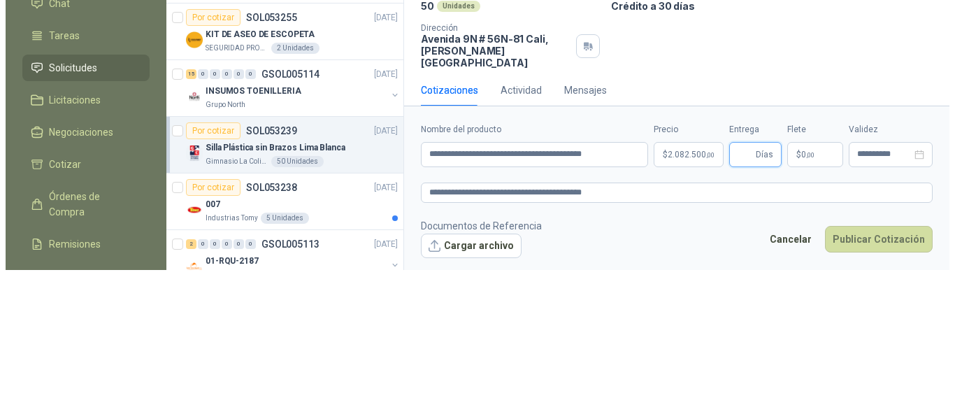
scroll to position [0, 0]
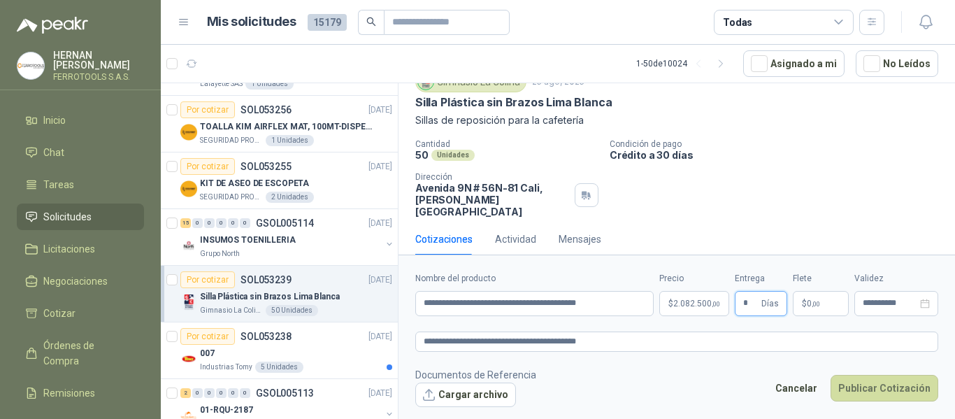
type input "*"
click at [645, 340] on textarea "**********" at bounding box center [676, 341] width 523 height 20
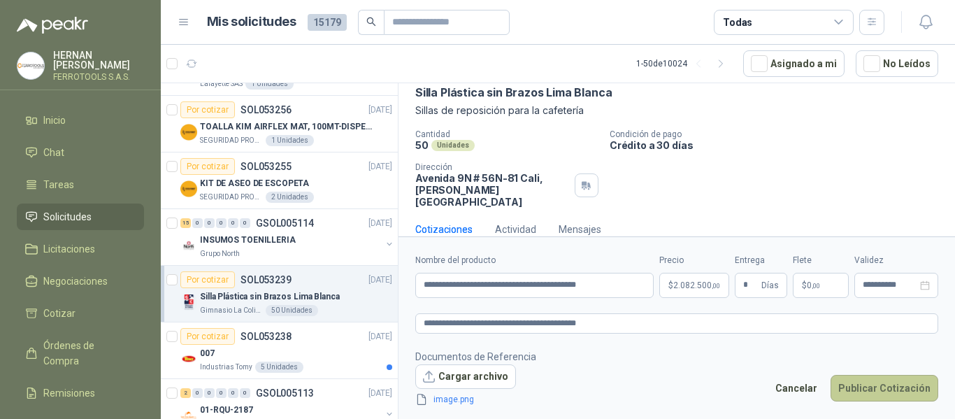
click at [890, 386] on button "Publicar Cotización" at bounding box center [884, 388] width 108 height 27
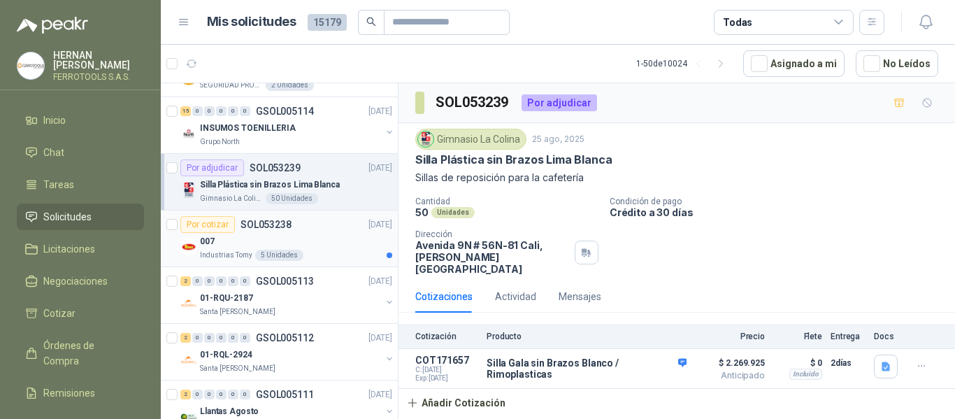
scroll to position [950, 0]
click at [336, 243] on div "007" at bounding box center [296, 239] width 192 height 17
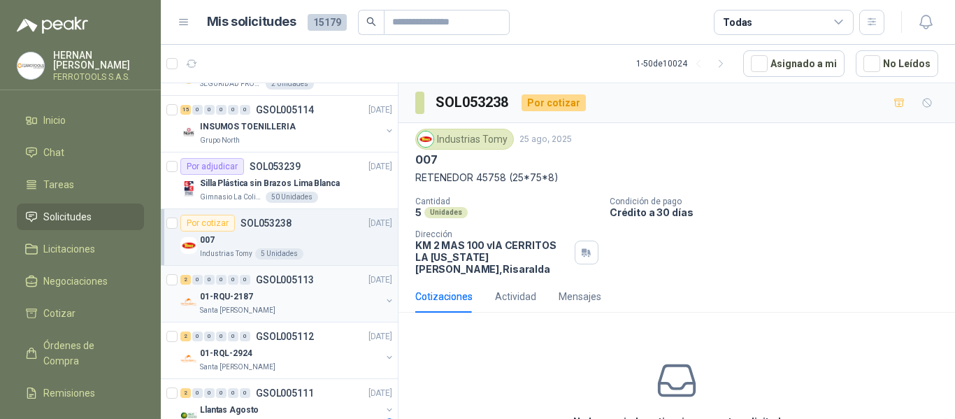
click at [304, 287] on div "2 0 0 0 0 0 GSOL005113 [DATE]" at bounding box center [287, 279] width 215 height 17
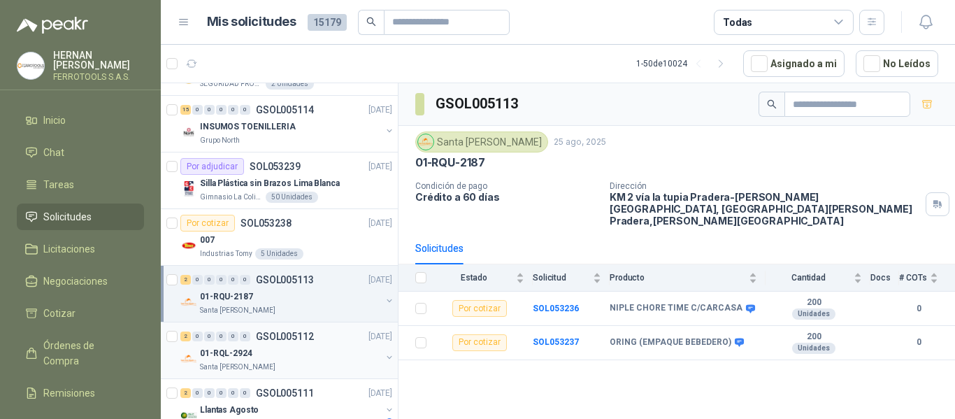
click at [343, 358] on div "01-RQL-2924" at bounding box center [290, 353] width 181 height 17
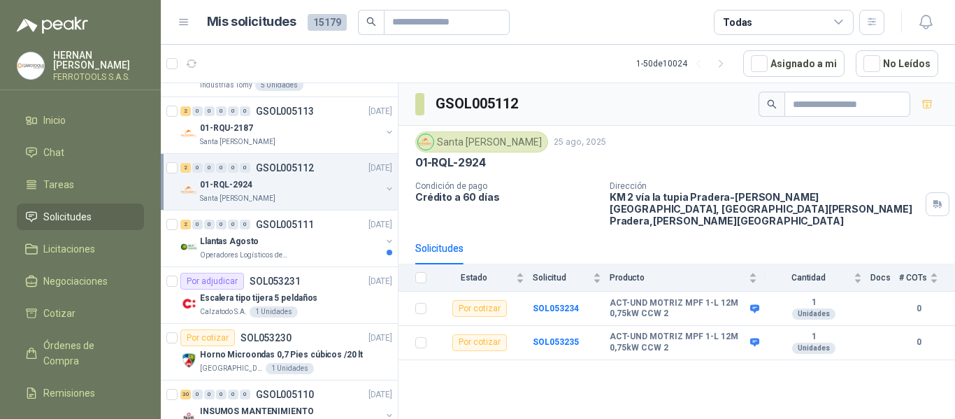
scroll to position [1119, 0]
click at [346, 240] on div "Llantas Agosto" at bounding box center [290, 240] width 181 height 17
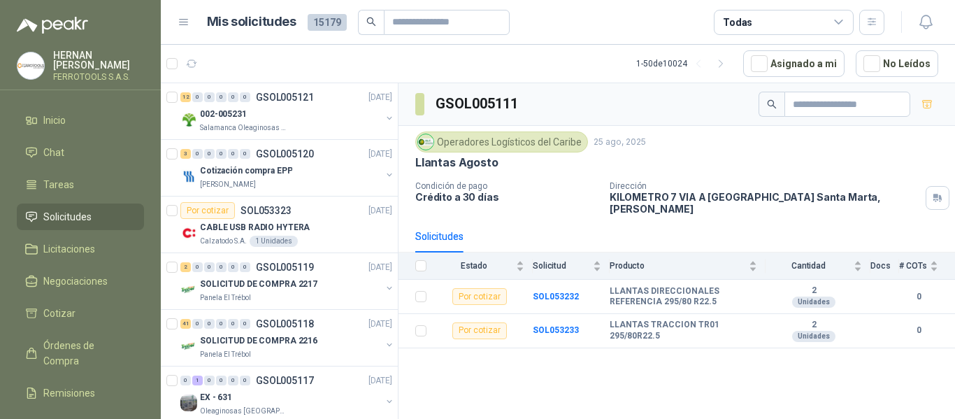
click at [87, 216] on span "Solicitudes" at bounding box center [67, 216] width 48 height 15
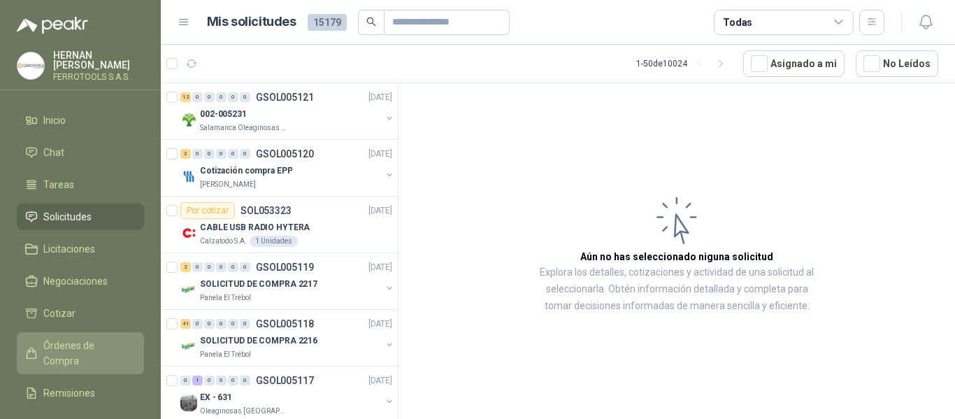
click at [79, 343] on span "Órdenes de Compra" at bounding box center [86, 353] width 87 height 31
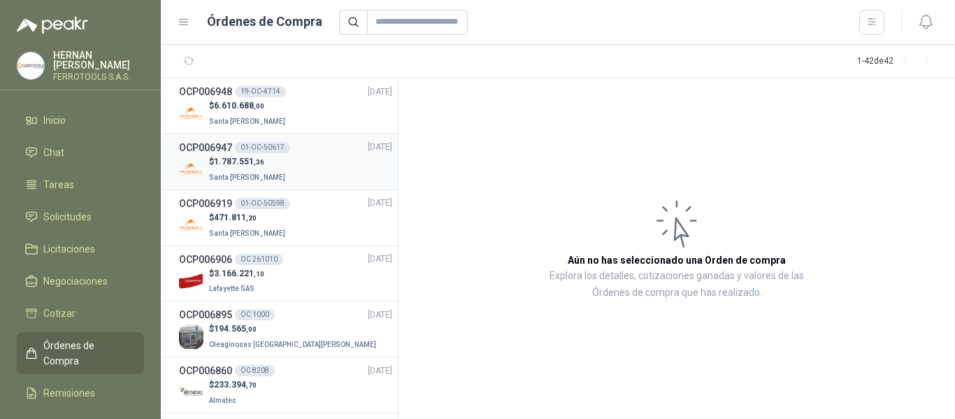
click at [323, 175] on div "$ 1.787.551 ,36 [GEOGRAPHIC_DATA][PERSON_NAME]" at bounding box center [285, 169] width 213 height 29
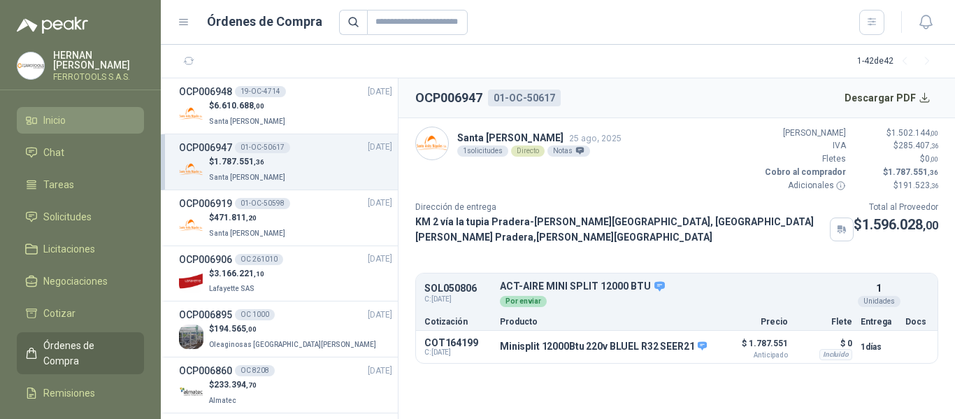
click at [78, 108] on link "Inicio" at bounding box center [80, 120] width 127 height 27
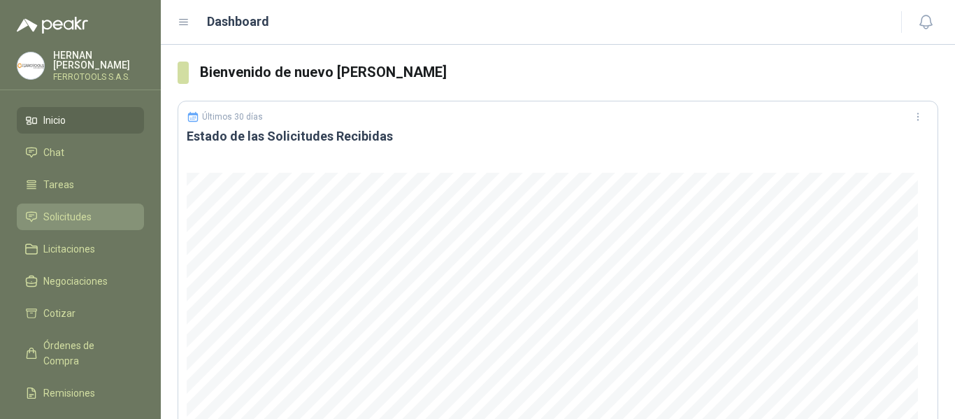
click at [75, 215] on span "Solicitudes" at bounding box center [67, 216] width 48 height 15
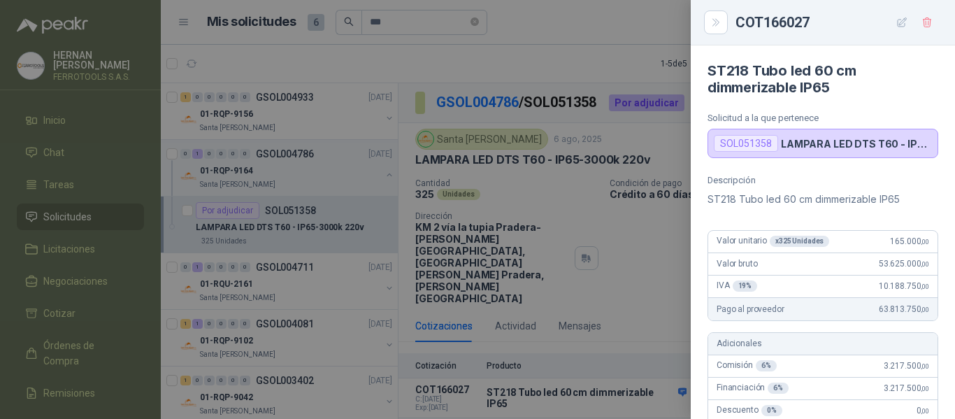
scroll to position [25, 0]
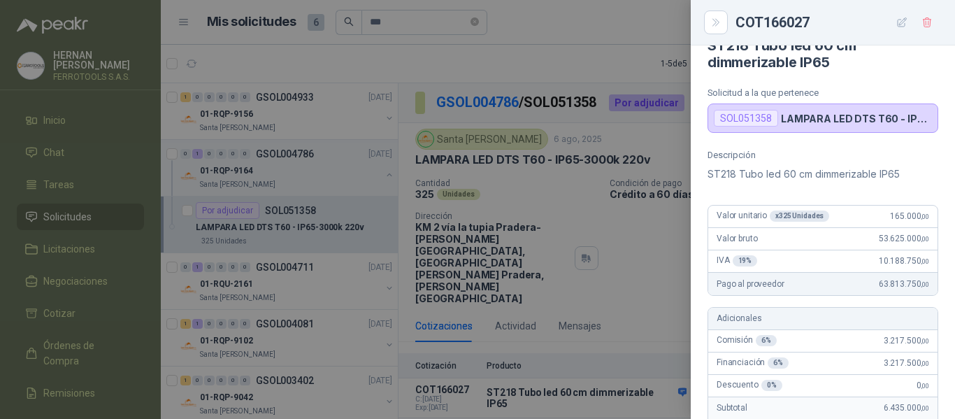
click at [639, 243] on div at bounding box center [477, 209] width 955 height 419
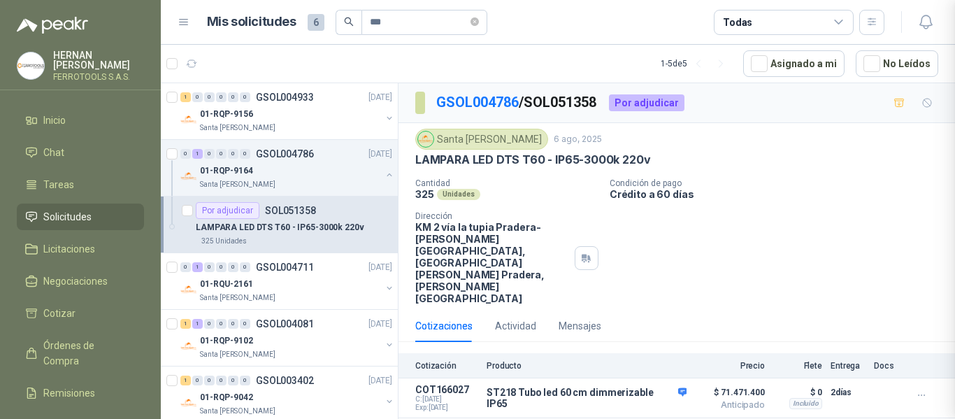
scroll to position [528, 0]
